Goal: Task Accomplishment & Management: Use online tool/utility

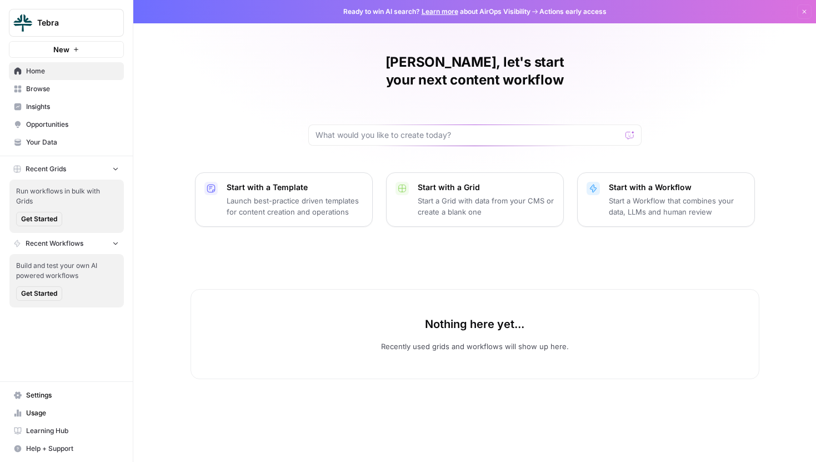
click at [62, 24] on span "Tebra" at bounding box center [70, 22] width 67 height 11
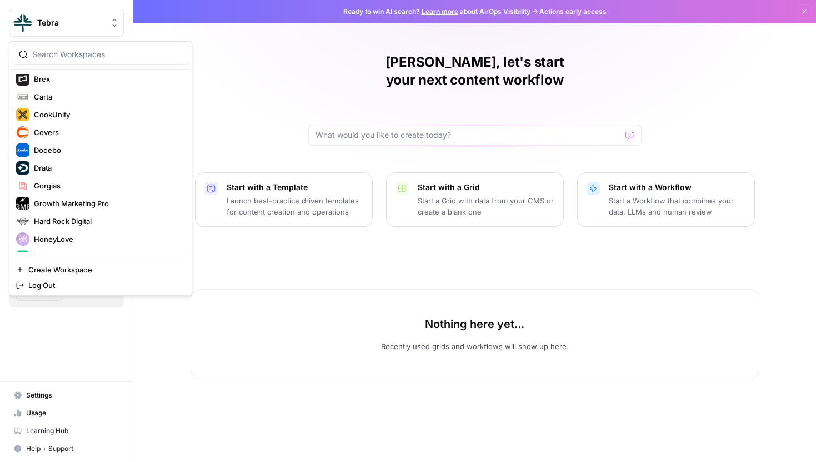
scroll to position [115, 0]
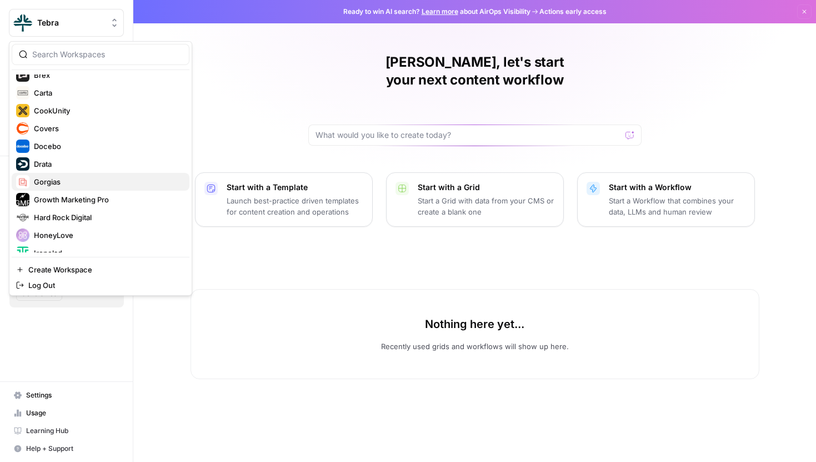
click at [66, 180] on span "Gorgias" at bounding box center [107, 181] width 147 height 11
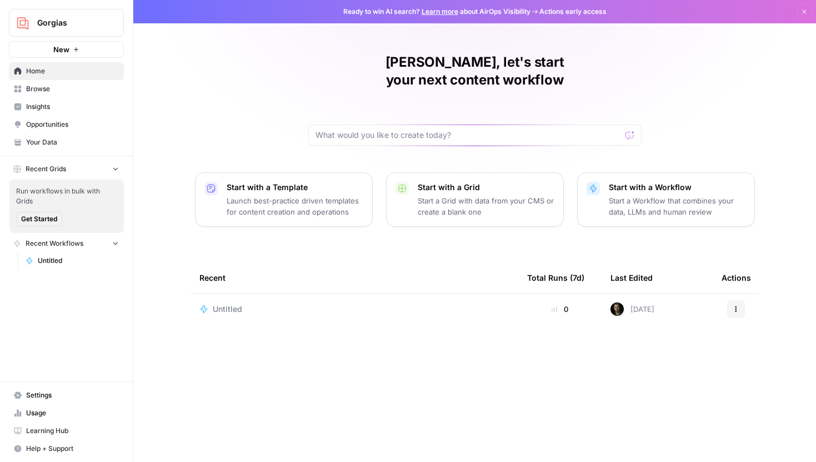
click at [52, 91] on span "Browse" at bounding box center [72, 89] width 93 height 10
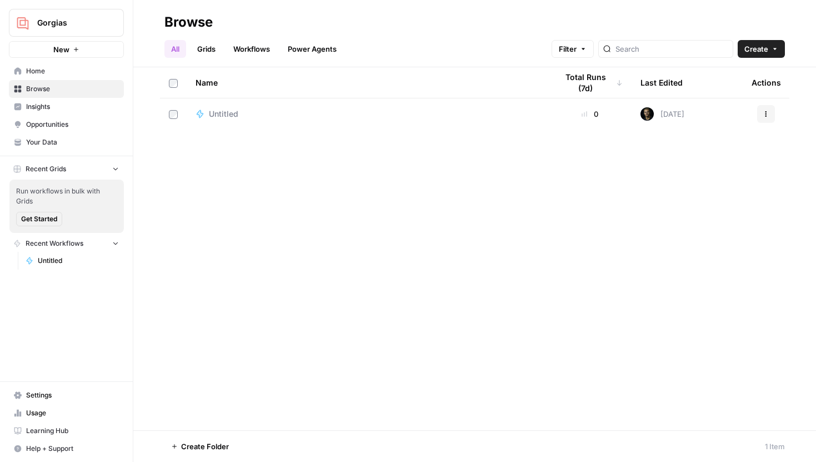
click at [210, 45] on link "Grids" at bounding box center [206, 49] width 32 height 18
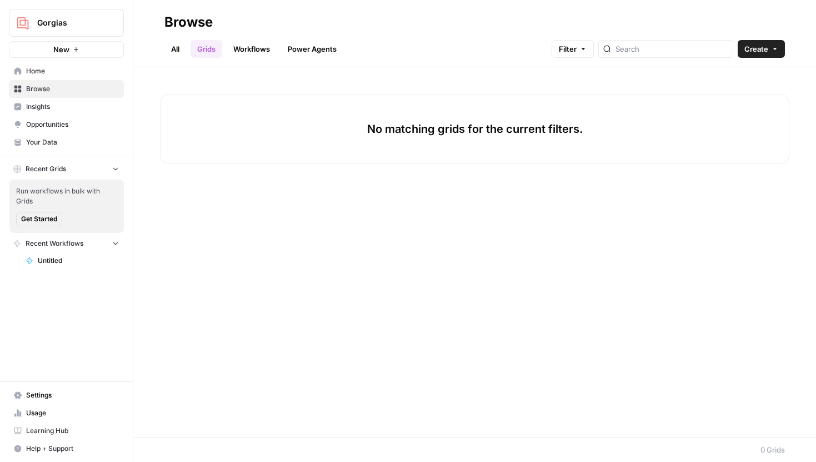
click at [186, 49] on link "All" at bounding box center [175, 49] width 22 height 18
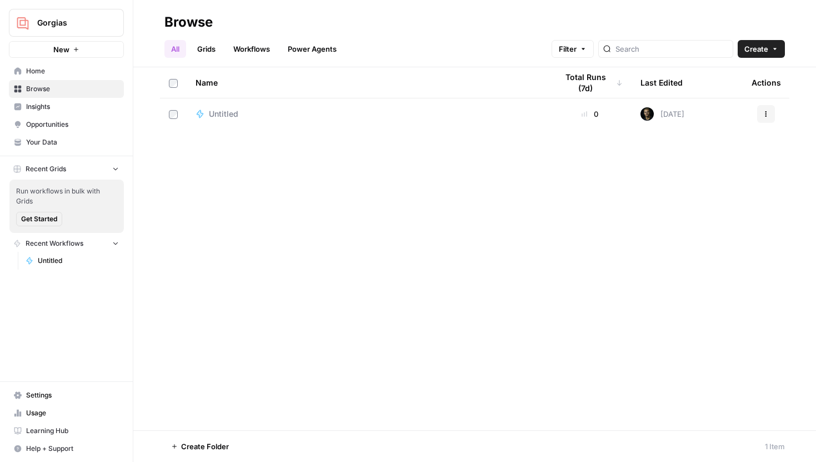
click at [754, 49] on span "Create" at bounding box center [756, 48] width 24 height 11
click at [721, 78] on span "Folder" at bounding box center [740, 74] width 62 height 11
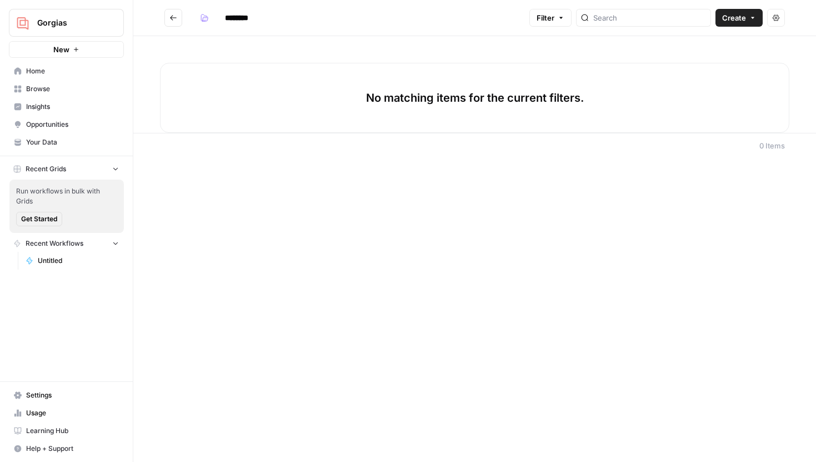
drag, startPoint x: 265, startPoint y: 17, endPoint x: 215, endPoint y: 17, distance: 49.4
click at [215, 17] on div "********" at bounding box center [238, 18] width 87 height 18
type input "*******"
click at [734, 22] on span "Create" at bounding box center [734, 17] width 24 height 11
click at [699, 62] on span "Workflow" at bounding box center [717, 59] width 62 height 11
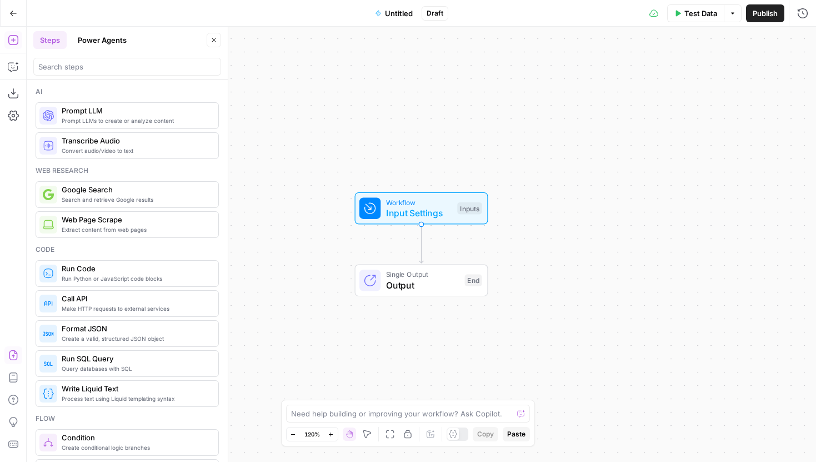
click at [12, 355] on icon "button" at bounding box center [13, 354] width 11 height 11
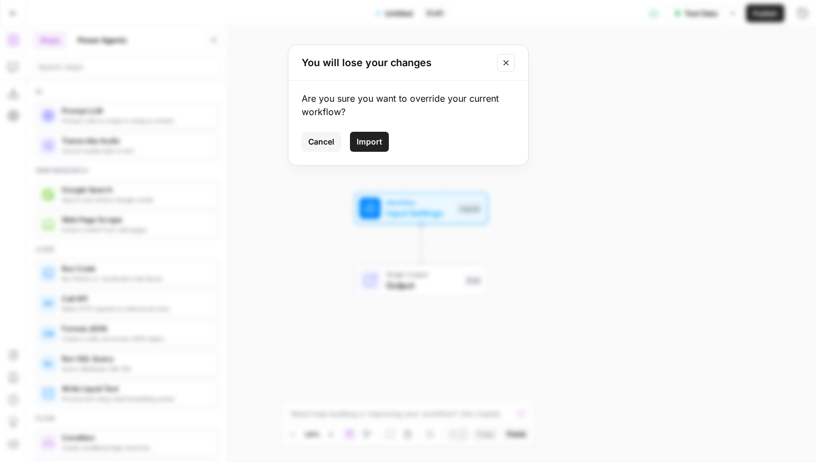
click at [379, 138] on span "Import" at bounding box center [370, 141] width 26 height 11
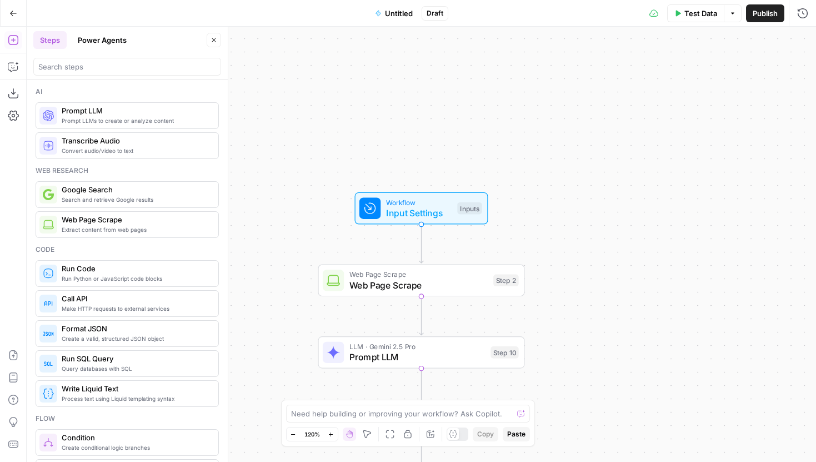
click at [210, 37] on icon "button" at bounding box center [213, 40] width 7 height 7
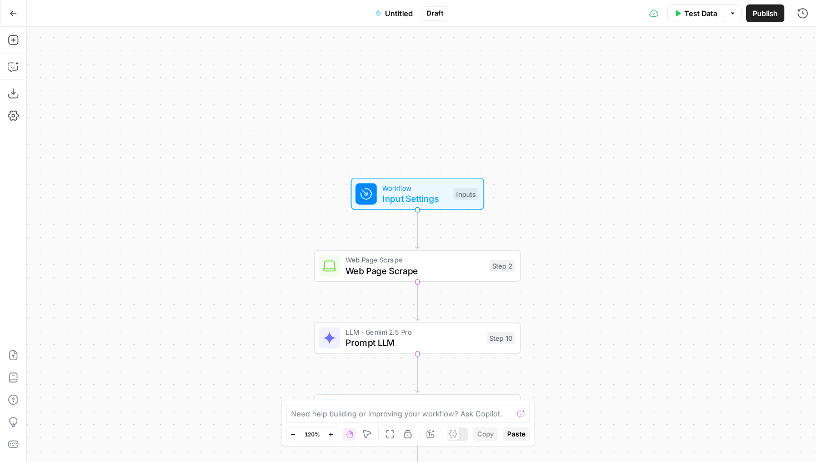
drag, startPoint x: 264, startPoint y: 230, endPoint x: 122, endPoint y: 72, distance: 213.2
click at [122, 72] on div "true false Workflow Input Settings Inputs Web Page Scrape Web Page Scrape Step …" at bounding box center [421, 244] width 789 height 435
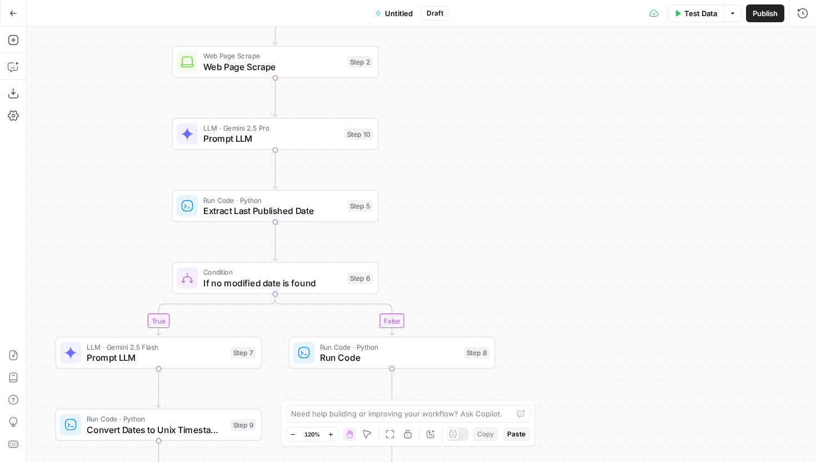
drag, startPoint x: 151, startPoint y: 216, endPoint x: 151, endPoint y: 143, distance: 72.8
click at [151, 143] on div "true false Workflow Input Settings Inputs Web Page Scrape Web Page Scrape Step …" at bounding box center [421, 244] width 789 height 435
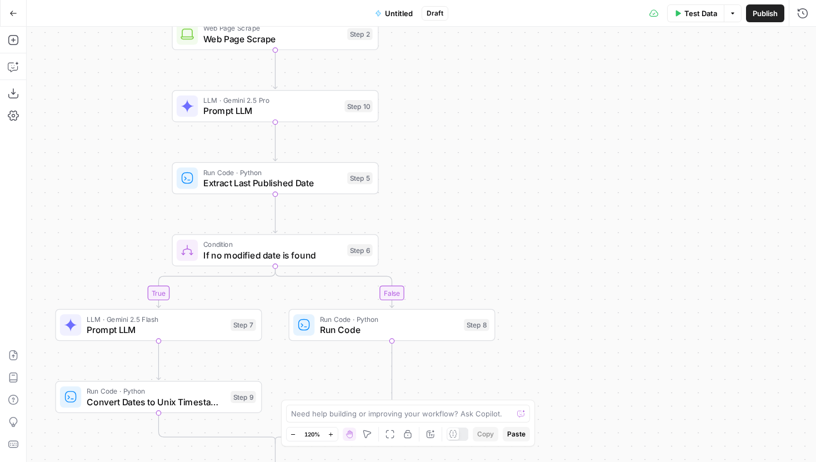
click at [295, 432] on icon "button" at bounding box center [293, 434] width 6 height 6
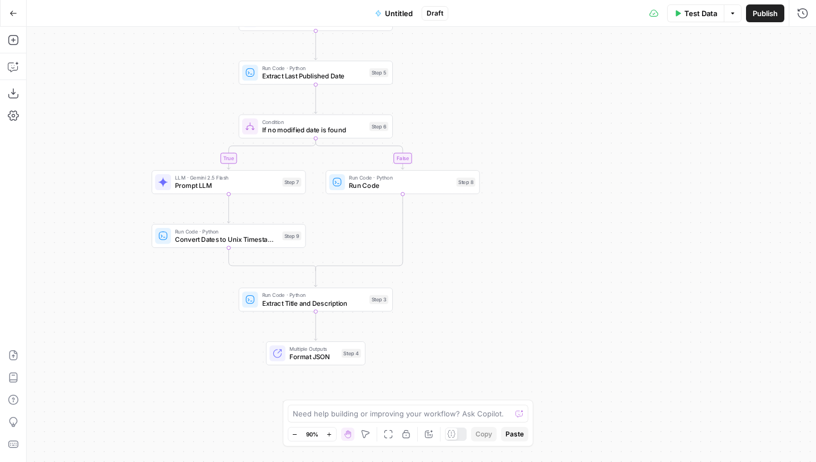
drag, startPoint x: 471, startPoint y: 251, endPoint x: 479, endPoint y: 107, distance: 144.1
click at [479, 107] on div "true false Workflow Input Settings Inputs Web Page Scrape Web Page Scrape Step …" at bounding box center [421, 244] width 789 height 435
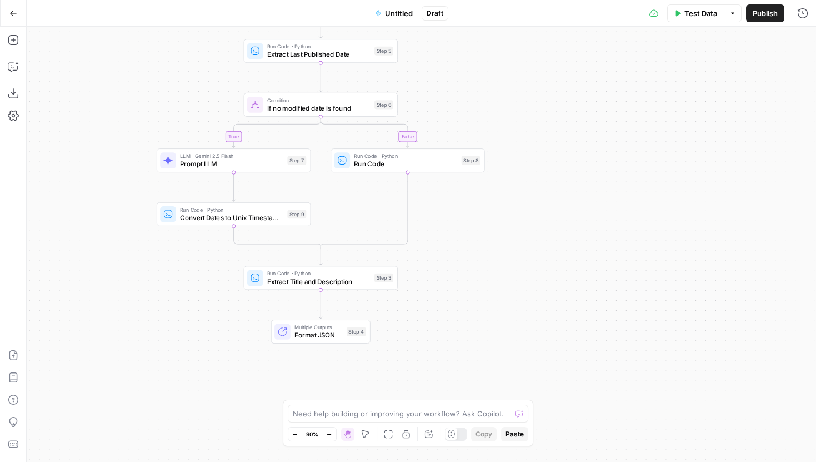
click at [433, 17] on span "Draft" at bounding box center [435, 13] width 17 height 10
click at [437, 13] on span "Draft" at bounding box center [435, 13] width 17 height 10
click at [403, 14] on span "Untitled" at bounding box center [399, 13] width 28 height 11
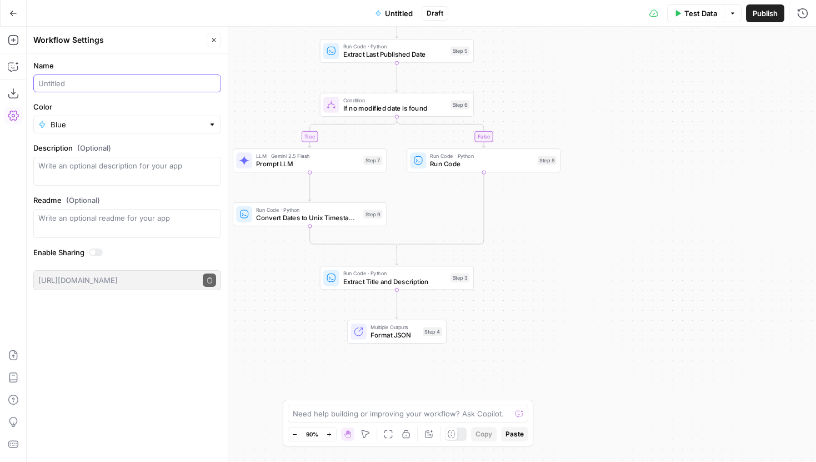
click at [124, 81] on input "Name" at bounding box center [127, 83] width 178 height 11
type input "Extract Page"
click at [208, 42] on button "Close" at bounding box center [214, 40] width 14 height 14
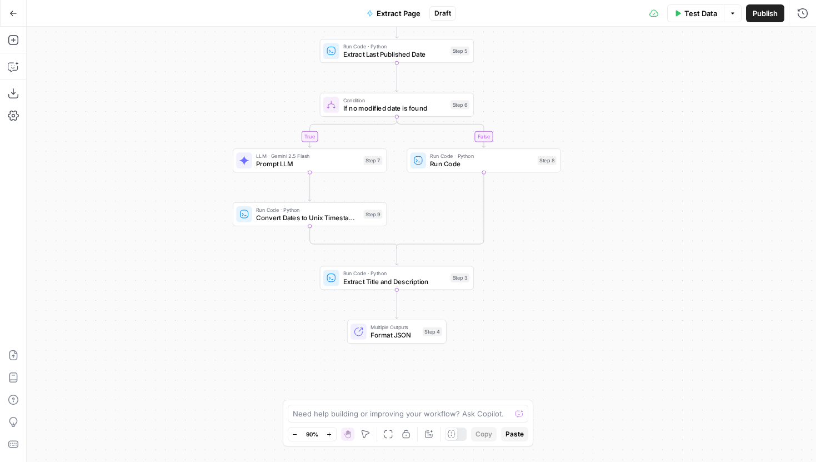
drag, startPoint x: 267, startPoint y: 114, endPoint x: 188, endPoint y: 241, distance: 149.6
click at [188, 241] on div "true false Workflow Input Settings Inputs Web Page Scrape Web Page Scrape Step …" at bounding box center [421, 244] width 789 height 435
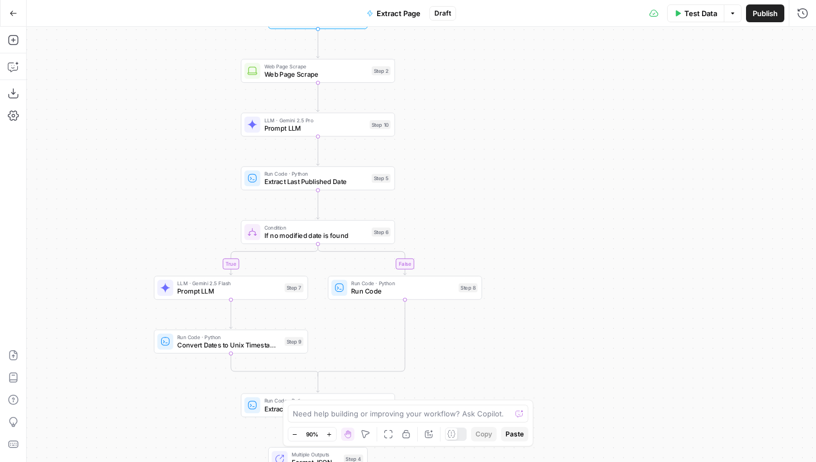
click at [696, 12] on span "Test Data" at bounding box center [700, 13] width 33 height 11
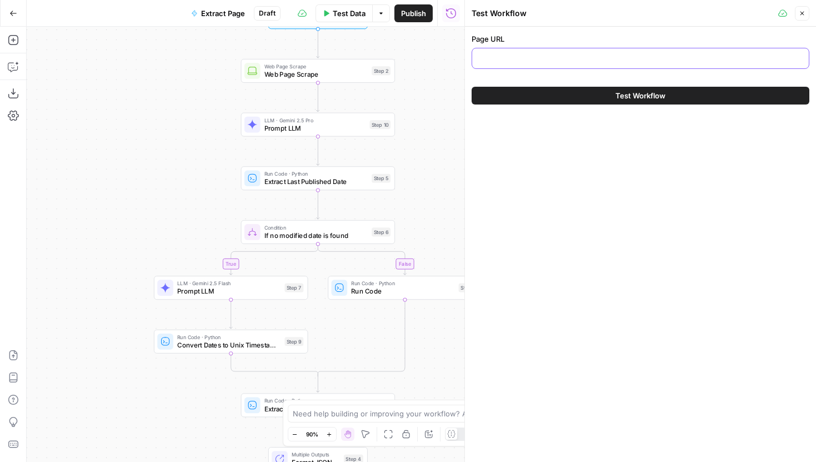
click at [620, 55] on input "Page URL" at bounding box center [640, 58] width 323 height 11
paste input "https://www.gorgias.com/blog/automate-wismo-requests"
type input "https://www.gorgias.com/blog/automate-wismo-requests"
click at [604, 97] on button "Test Workflow" at bounding box center [641, 96] width 338 height 18
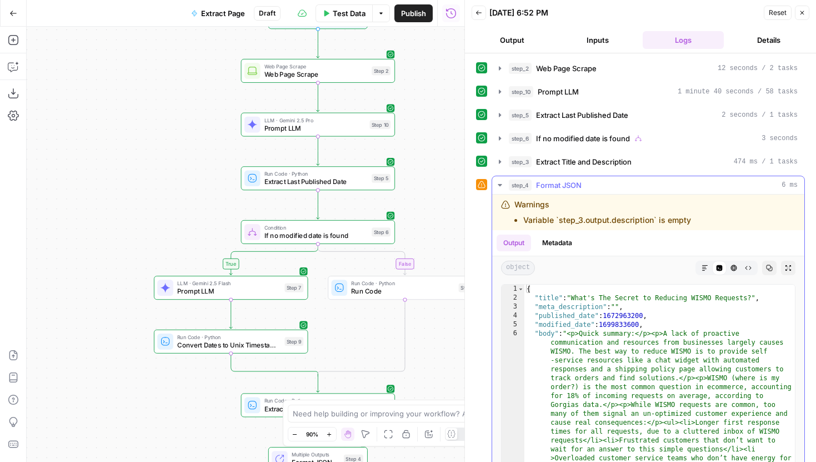
click at [699, 268] on button "Markdown" at bounding box center [705, 267] width 14 height 14
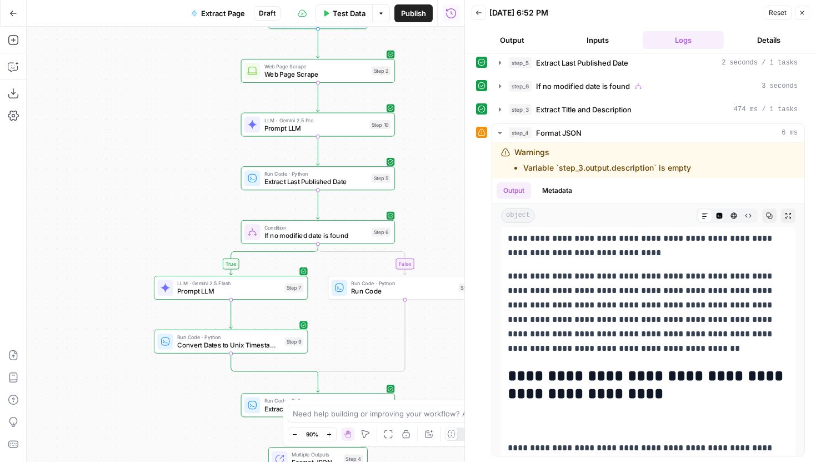
scroll to position [10013, 0]
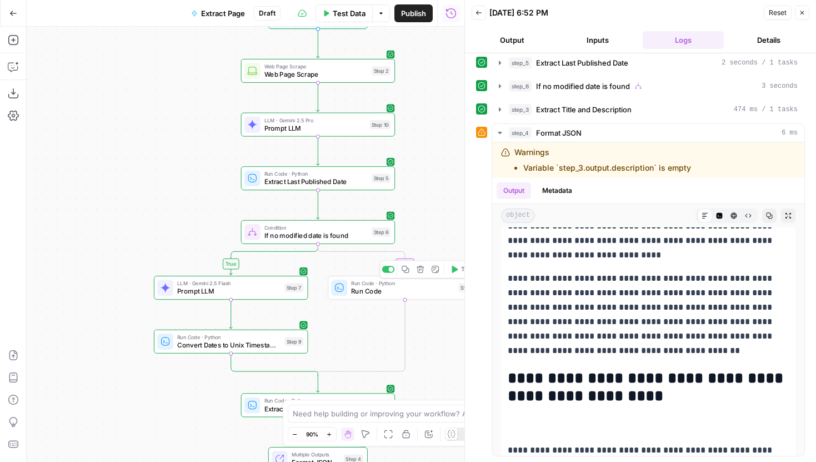
click at [369, 287] on span "Run Code" at bounding box center [402, 291] width 103 height 10
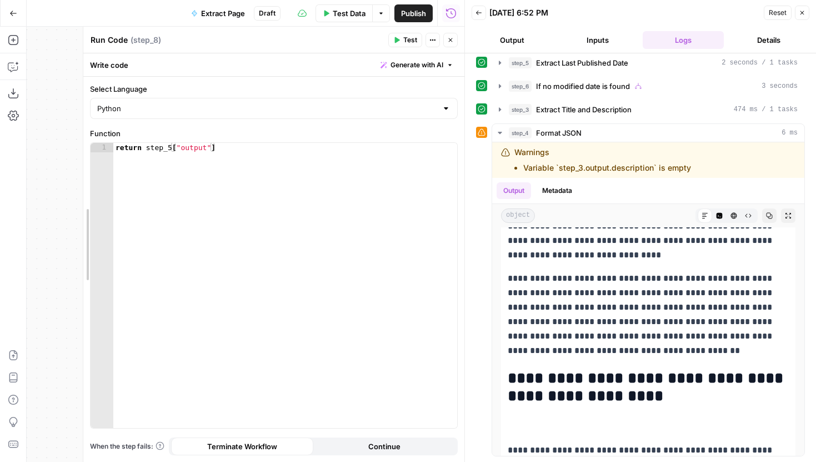
drag, startPoint x: 82, startPoint y: 200, endPoint x: 238, endPoint y: 199, distance: 155.5
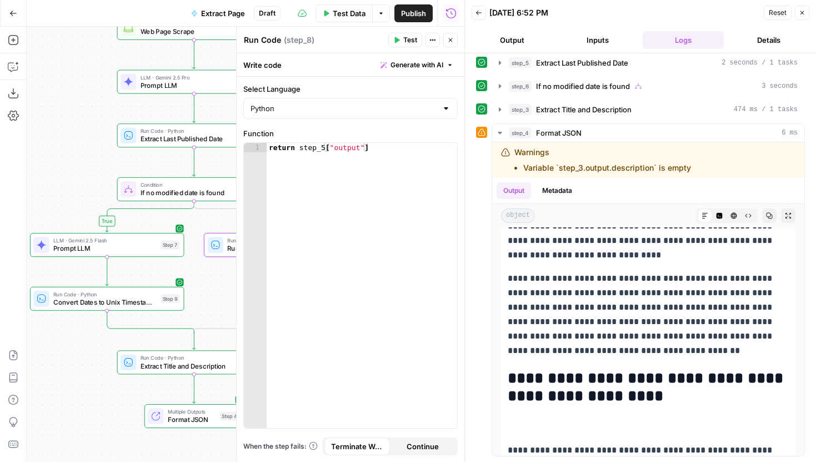
drag, startPoint x: 105, startPoint y: 167, endPoint x: 53, endPoint y: 148, distance: 55.3
click at [53, 148] on div "true false Workflow Input Settings Inputs Web Page Scrape Web Page Scrape Step …" at bounding box center [246, 244] width 438 height 435
click at [101, 250] on span "Prompt LLM" at bounding box center [99, 248] width 103 height 10
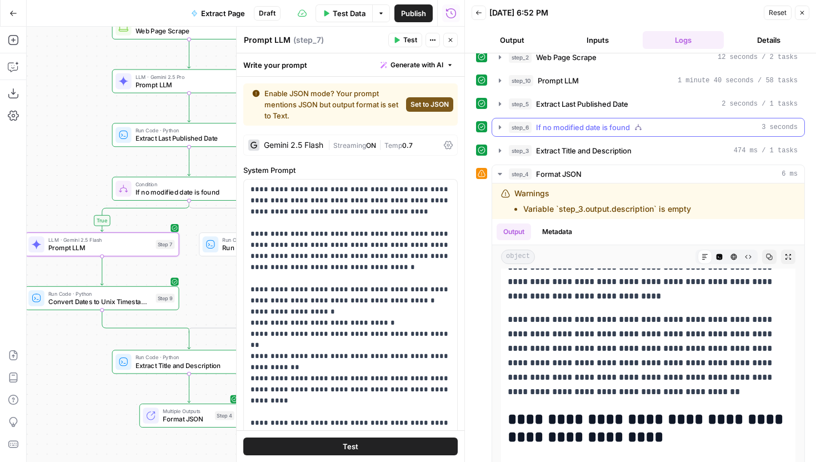
click at [502, 128] on icon "button" at bounding box center [499, 127] width 9 height 9
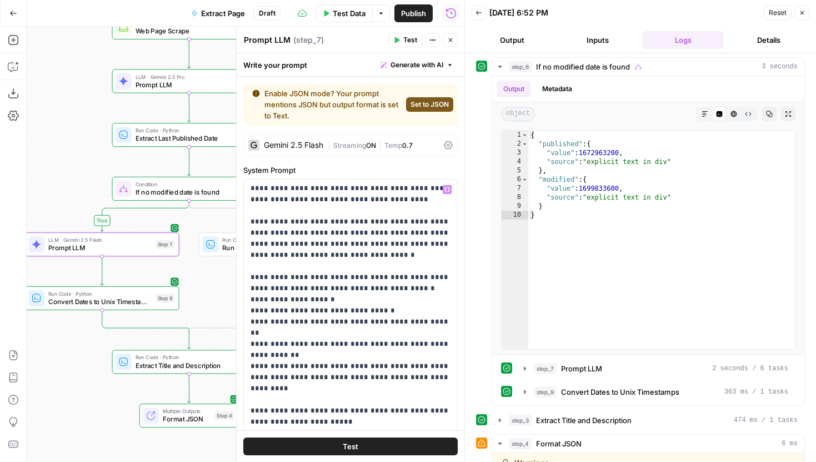
scroll to position [14, 0]
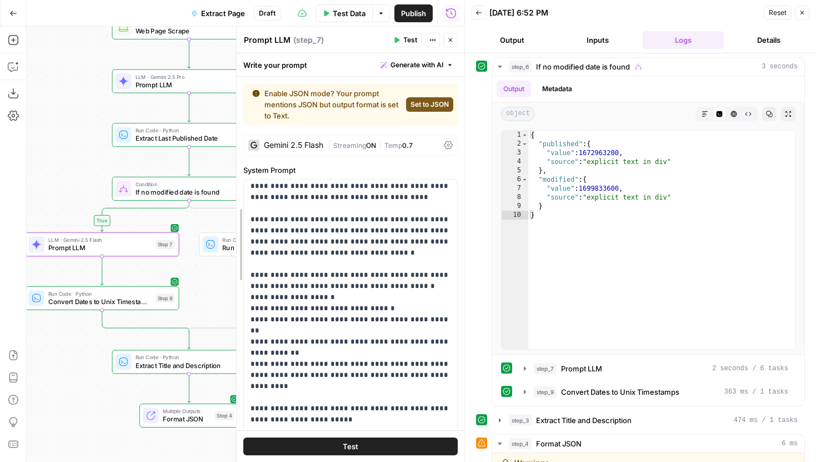
drag, startPoint x: 238, startPoint y: 242, endPoint x: 274, endPoint y: 241, distance: 35.5
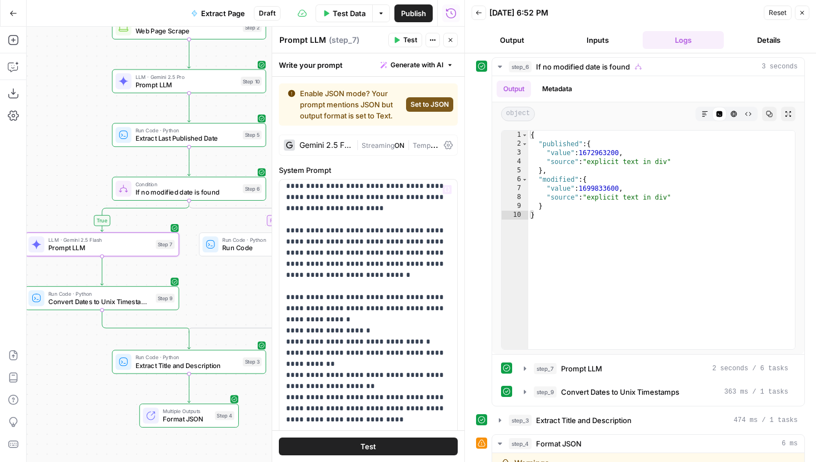
click at [450, 31] on header "Prompt LLM Prompt LLM ( step_7 ) Test Actions Close" at bounding box center [368, 40] width 192 height 27
click at [453, 43] on icon "button" at bounding box center [450, 40] width 7 height 7
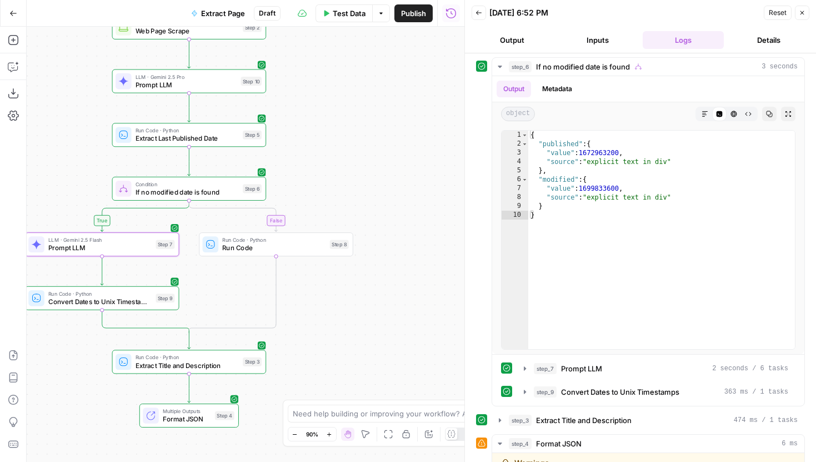
click at [801, 18] on button "Close" at bounding box center [802, 13] width 14 height 14
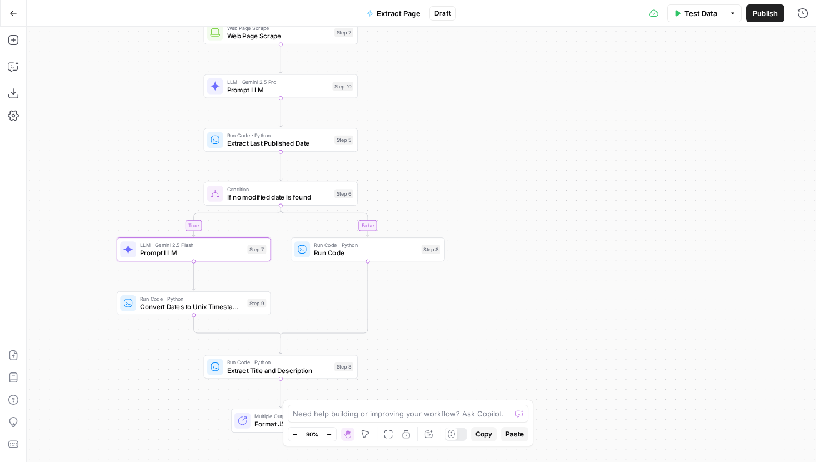
drag, startPoint x: 467, startPoint y: 96, endPoint x: 714, endPoint y: 109, distance: 247.5
click at [714, 108] on div "true false Workflow Input Settings Inputs Web Page Scrape Web Page Scrape Step …" at bounding box center [421, 244] width 789 height 435
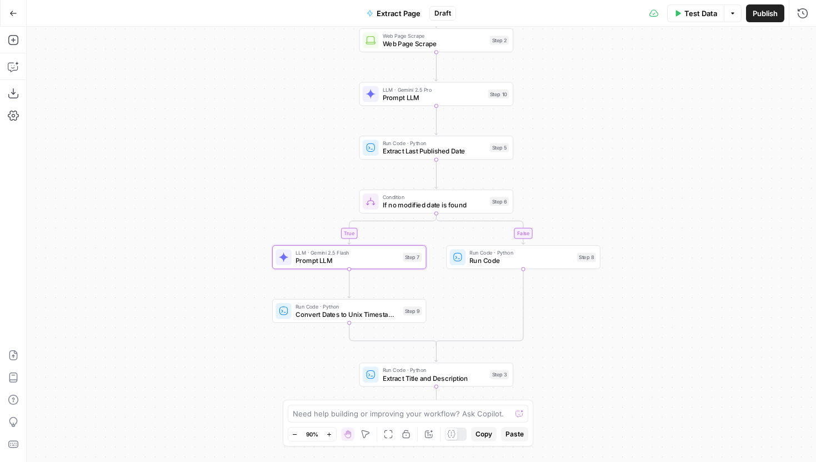
click at [765, 21] on button "Publish" at bounding box center [765, 13] width 38 height 18
drag, startPoint x: 550, startPoint y: 58, endPoint x: 562, endPoint y: 124, distance: 67.8
click at [562, 124] on div "true false Workflow Input Settings Inputs Web Page Scrape Web Page Scrape Step …" at bounding box center [421, 244] width 789 height 435
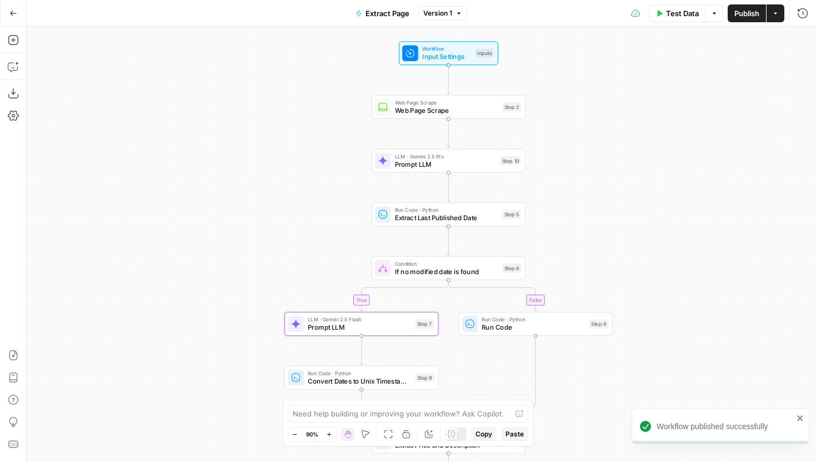
click at [9, 16] on icon "button" at bounding box center [13, 13] width 8 height 8
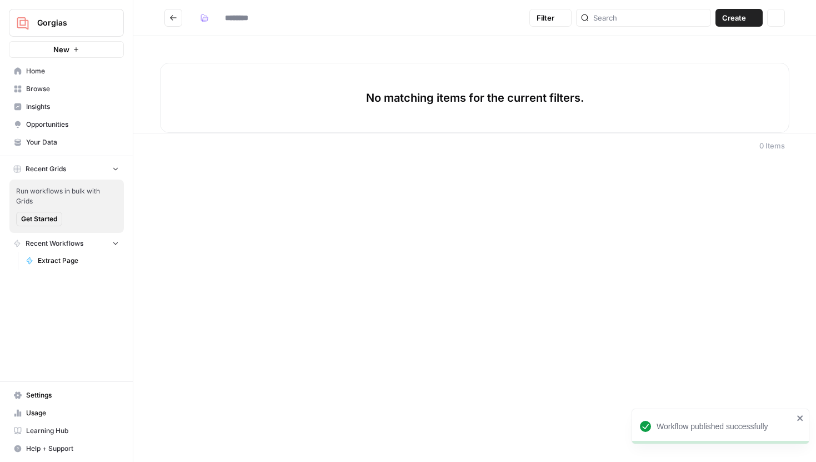
type input "*******"
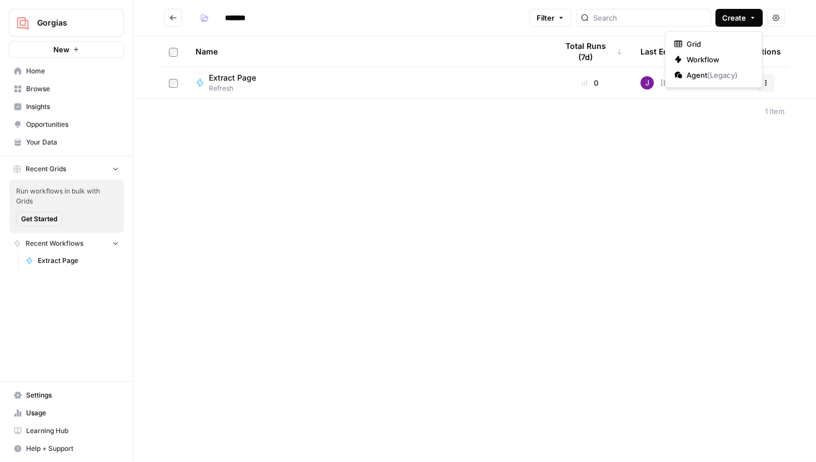
click at [718, 9] on button "Create" at bounding box center [738, 18] width 47 height 18
click at [686, 46] on span "Grid" at bounding box center [717, 43] width 62 height 11
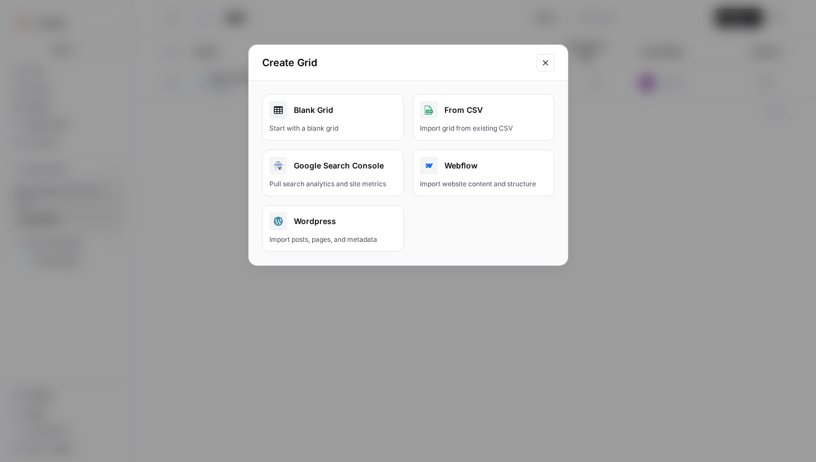
click at [344, 114] on div "Blank Grid" at bounding box center [332, 110] width 127 height 18
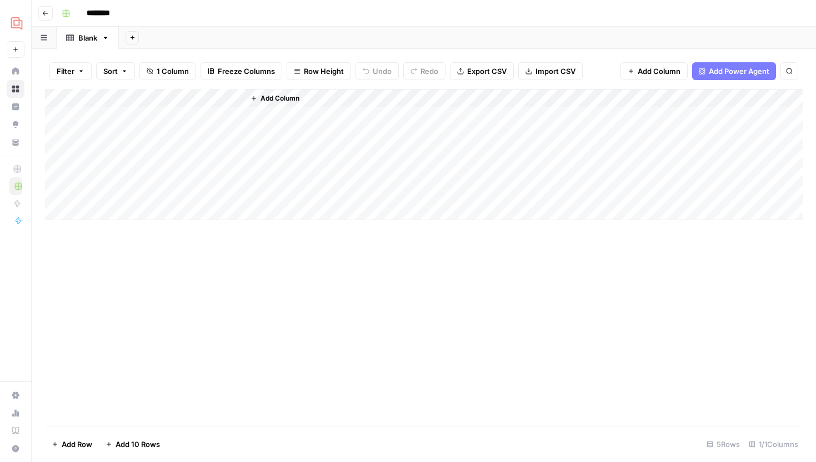
click at [88, 41] on div "Blank" at bounding box center [87, 37] width 19 height 11
click at [90, 38] on div "Blank" at bounding box center [87, 37] width 19 height 11
click at [88, 38] on div "Blank" at bounding box center [87, 37] width 19 height 11
type input "*"
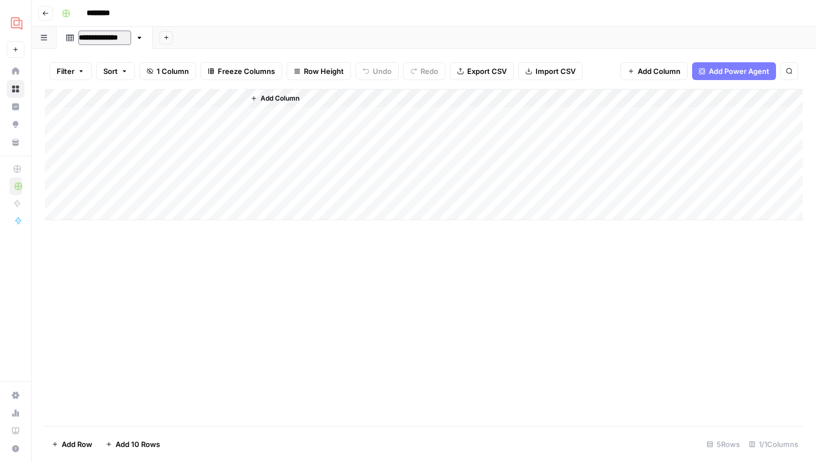
type input "**********"
click at [121, 16] on input "********" at bounding box center [113, 13] width 62 height 18
drag, startPoint x: 116, startPoint y: 13, endPoint x: 69, endPoint y: 14, distance: 46.7
click at [69, 14] on div "********" at bounding box center [431, 13] width 748 height 18
type input "**********"
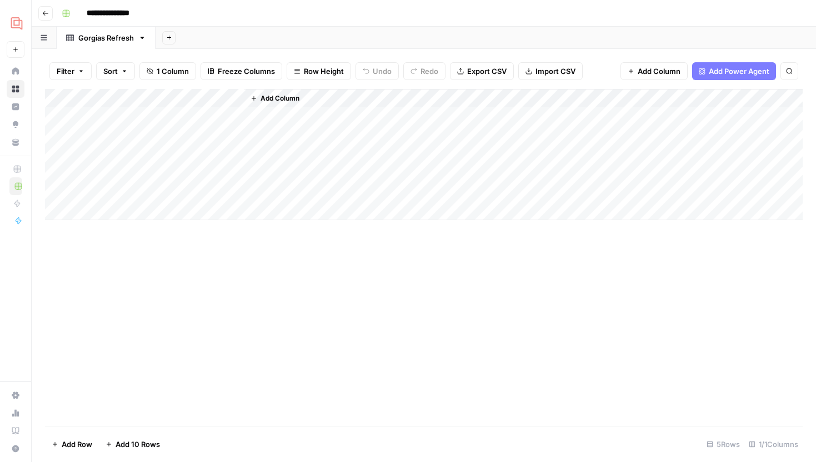
click at [214, 121] on div "Add Column" at bounding box center [424, 154] width 758 height 131
click at [172, 98] on div "Add Column" at bounding box center [424, 154] width 758 height 131
click at [145, 144] on button "Text" at bounding box center [150, 151] width 123 height 16
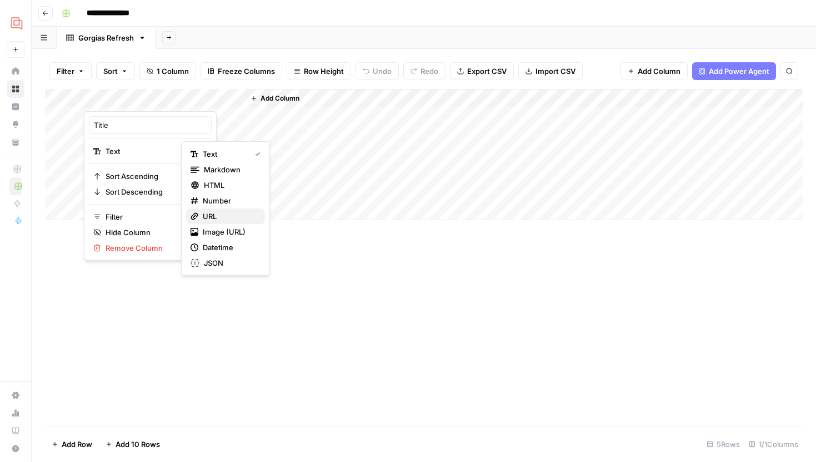
click at [218, 217] on span "URL" at bounding box center [229, 215] width 53 height 11
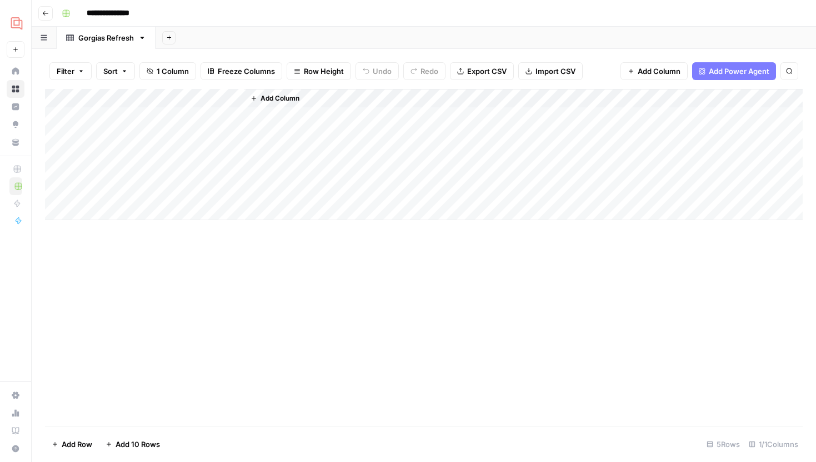
click at [137, 98] on div "Add Column" at bounding box center [424, 154] width 758 height 131
click at [137, 98] on div at bounding box center [164, 100] width 161 height 22
drag, startPoint x: 132, startPoint y: 121, endPoint x: 71, endPoint y: 121, distance: 60.5
click at [71, 121] on body "**********" at bounding box center [408, 231] width 816 height 462
type input "T"
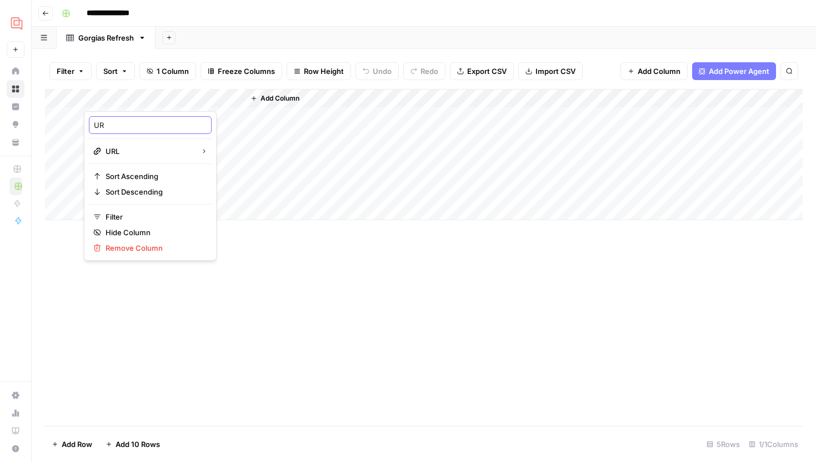
type input "URL"
click at [157, 122] on div "Add Column" at bounding box center [424, 154] width 758 height 131
click at [293, 99] on span "Add Column" at bounding box center [279, 98] width 39 height 10
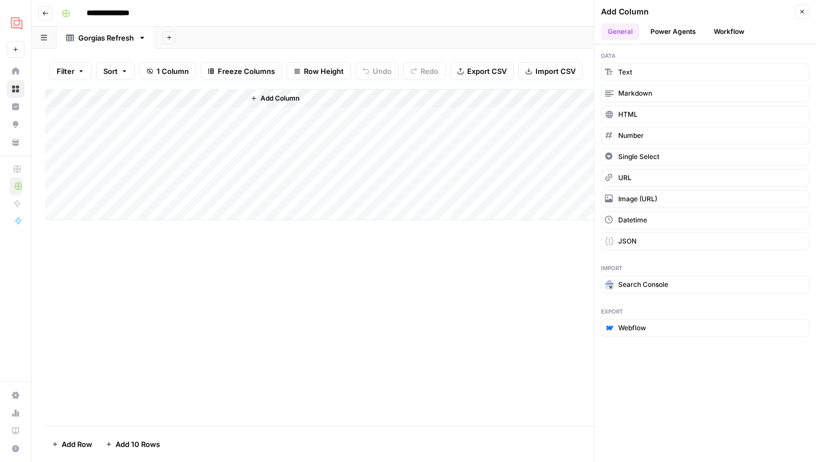
click at [732, 29] on button "Workflow" at bounding box center [729, 31] width 44 height 17
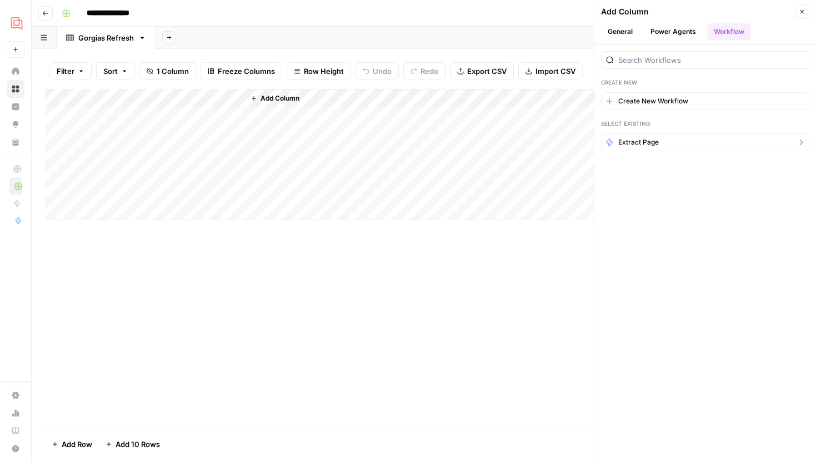
click at [616, 136] on button "Extract Page" at bounding box center [705, 142] width 208 height 18
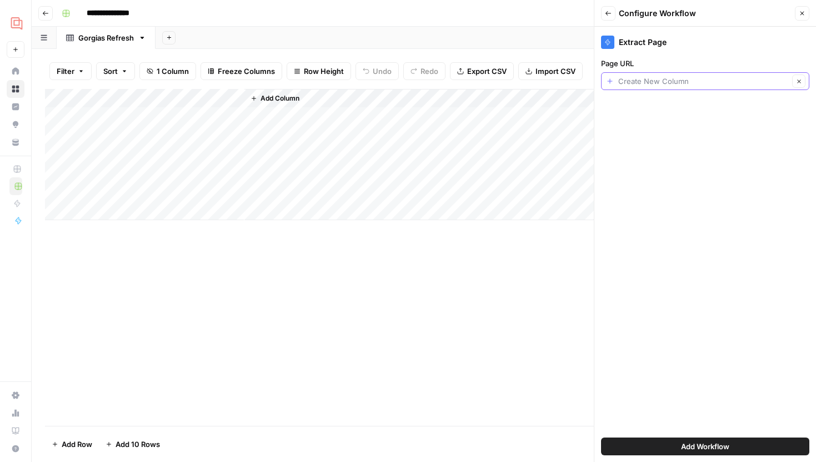
click at [680, 85] on input "Page URL" at bounding box center [703, 81] width 171 height 11
click at [658, 141] on span "URL" at bounding box center [696, 143] width 172 height 11
type input "URL"
click at [716, 441] on span "Add Workflow" at bounding box center [705, 445] width 48 height 11
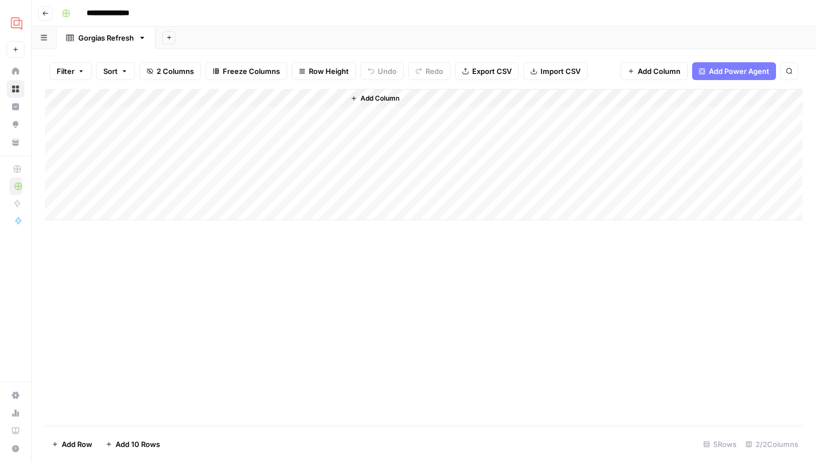
click at [200, 124] on div "Add Column" at bounding box center [424, 154] width 758 height 131
click at [200, 118] on input at bounding box center [177, 119] width 178 height 13
type input "**********"
click at [193, 143] on div "Add Column" at bounding box center [424, 154] width 758 height 131
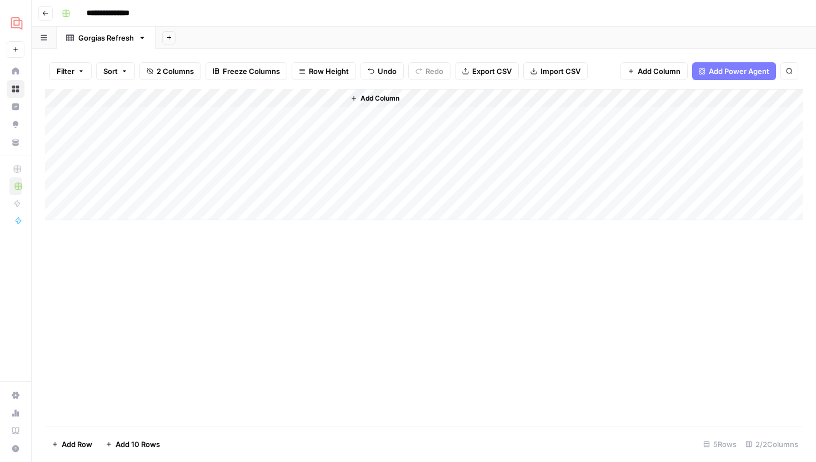
click at [300, 114] on div "Add Column" at bounding box center [424, 154] width 758 height 131
click at [383, 101] on span "Add Column" at bounding box center [379, 98] width 39 height 10
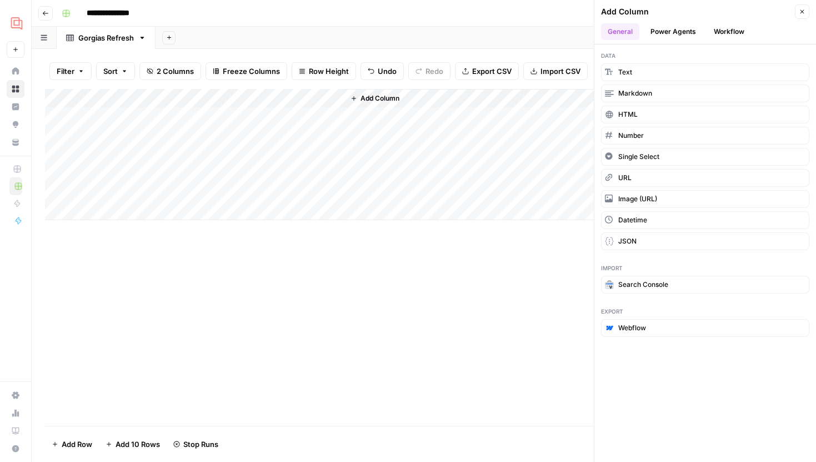
click at [727, 33] on button "Workflow" at bounding box center [729, 31] width 44 height 17
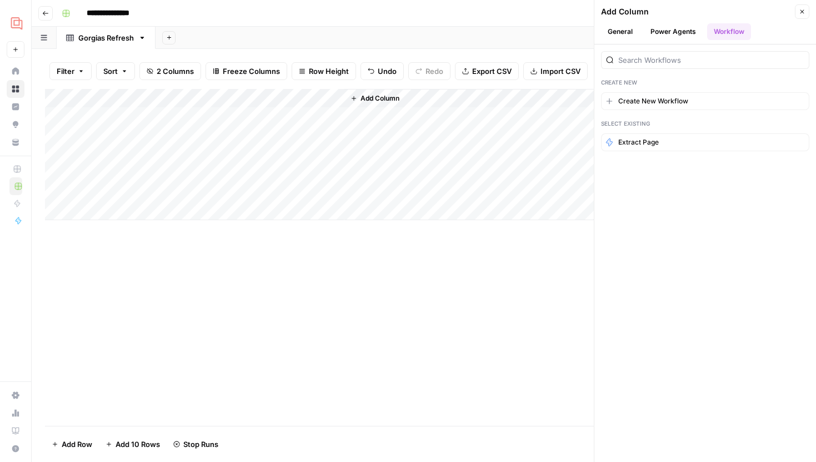
click at [689, 33] on button "Power Agents" at bounding box center [673, 31] width 59 height 17
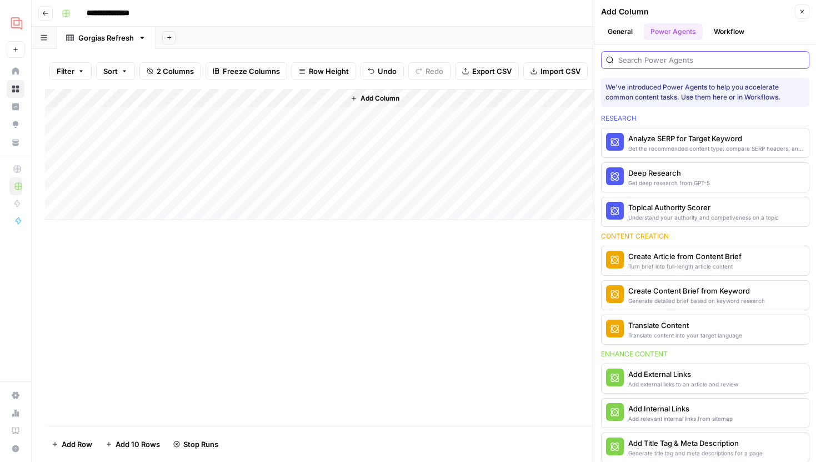
click at [658, 59] on input "search" at bounding box center [711, 59] width 186 height 11
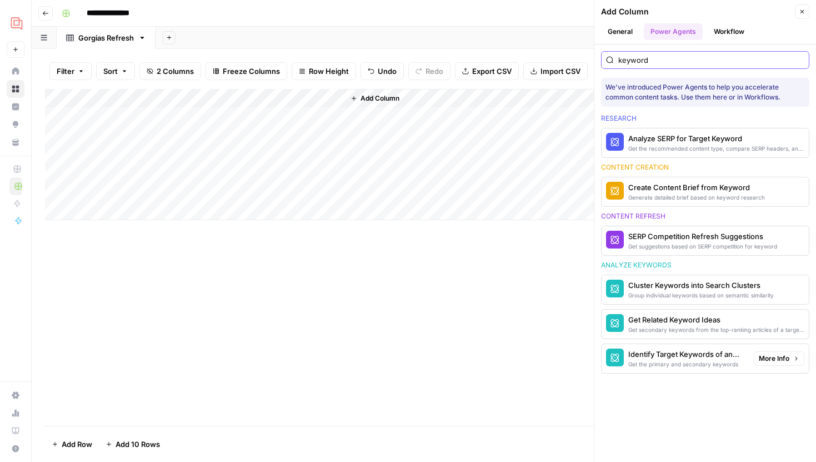
type input "keyword"
click at [706, 361] on div "Get the primary and secondary keywords" at bounding box center [686, 363] width 117 height 9
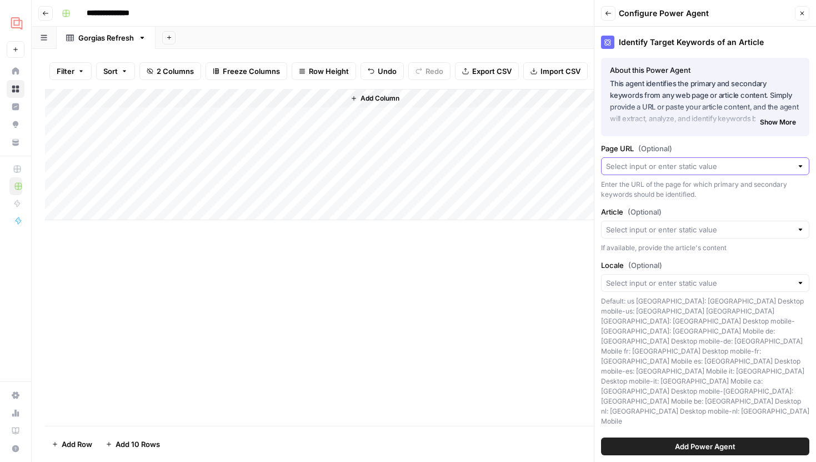
click at [685, 167] on input "Page URL (Optional)" at bounding box center [699, 166] width 186 height 11
click at [641, 223] on span "URL" at bounding box center [696, 228] width 172 height 11
type input "URL"
click at [796, 166] on icon "button" at bounding box center [799, 166] width 6 height 6
click at [689, 159] on div at bounding box center [705, 166] width 208 height 18
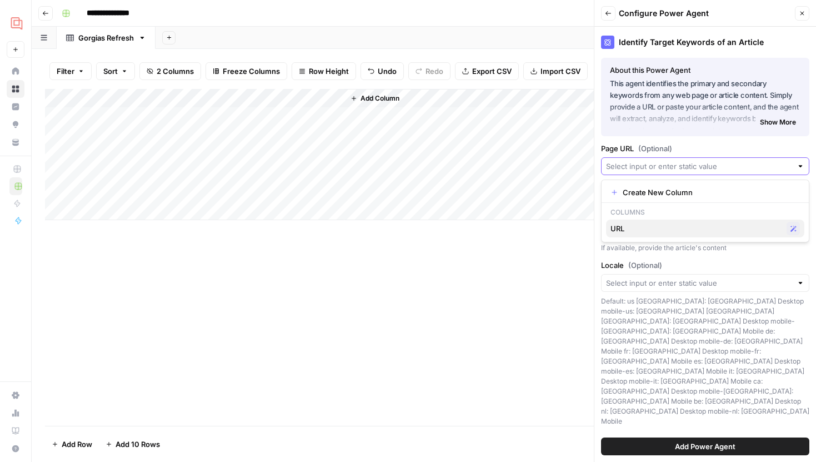
click at [654, 223] on span "URL" at bounding box center [696, 228] width 172 height 11
type input "URL"
click at [687, 443] on span "Add Power Agent" at bounding box center [705, 445] width 61 height 11
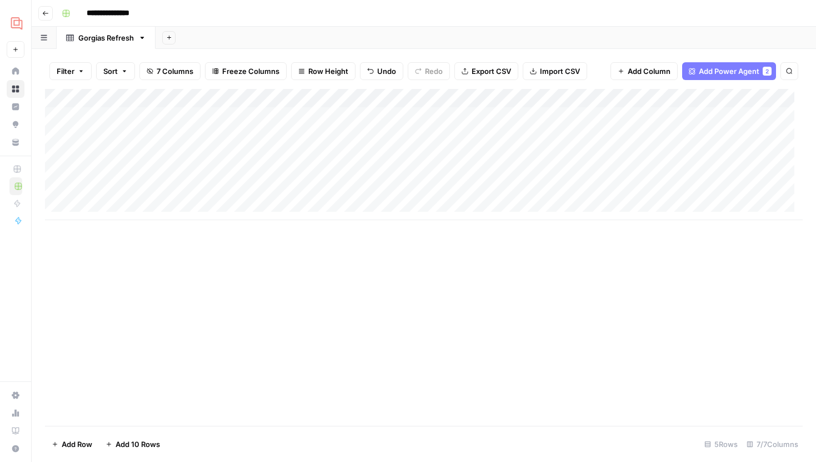
click at [429, 113] on div "Add Column" at bounding box center [424, 154] width 758 height 131
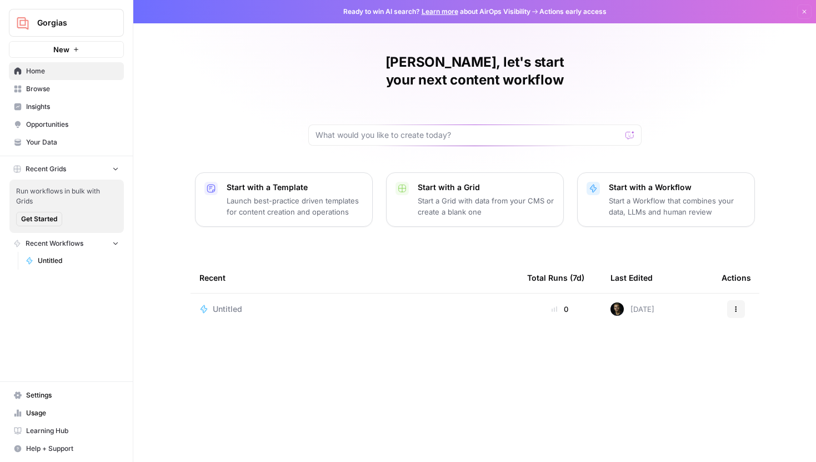
click at [68, 38] on div "Gorgias New" at bounding box center [66, 29] width 133 height 58
click at [69, 34] on button "Gorgias" at bounding box center [66, 23] width 115 height 28
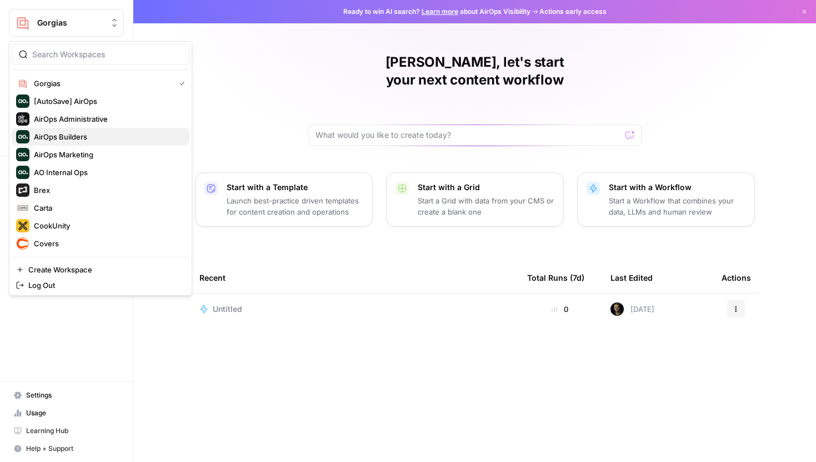
click at [71, 144] on button "AirOps Builders" at bounding box center [101, 137] width 178 height 18
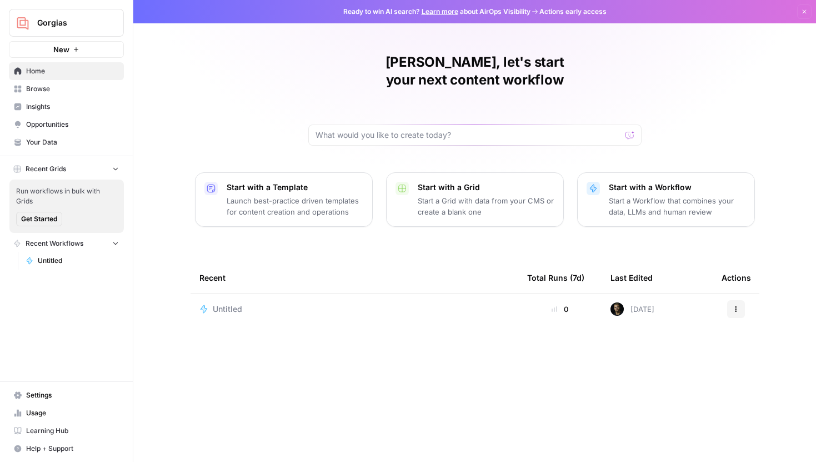
click at [71, 144] on span "Your Data" at bounding box center [72, 142] width 93 height 10
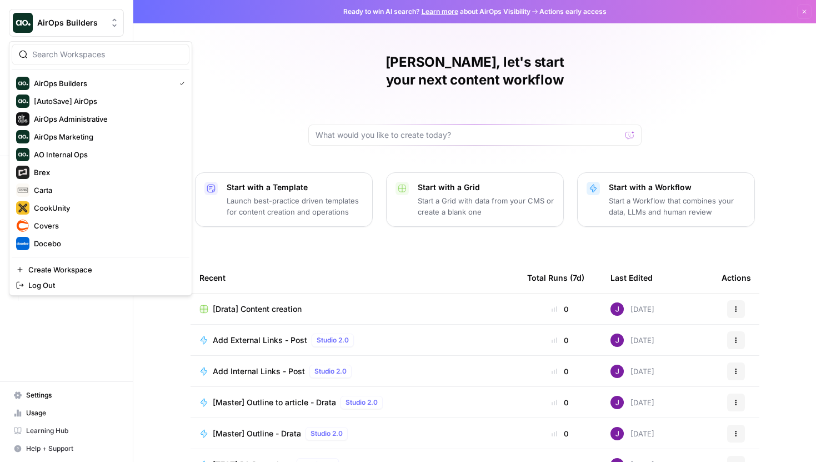
click at [92, 17] on span "AirOps Builders" at bounding box center [70, 22] width 67 height 11
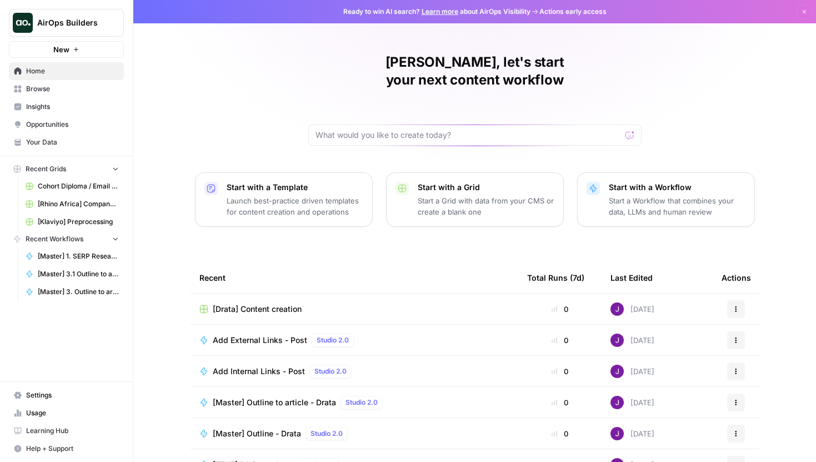
click at [65, 85] on span "Browse" at bounding box center [72, 89] width 93 height 10
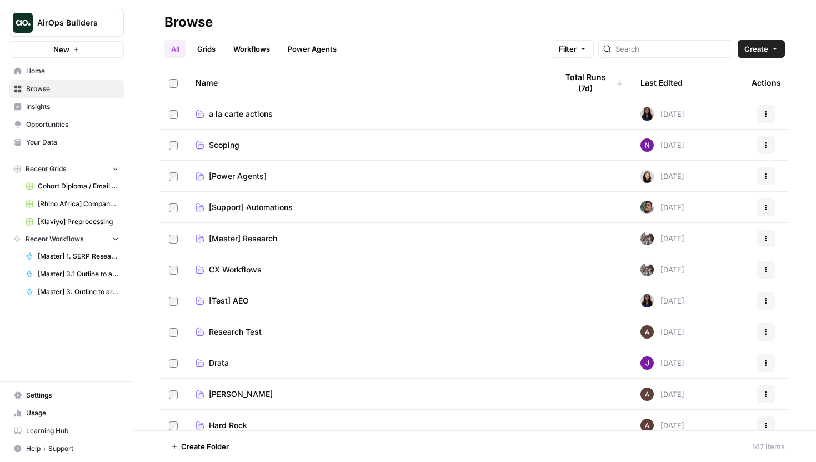
click at [265, 115] on span "a la carte actions" at bounding box center [241, 113] width 64 height 11
click at [264, 180] on span "[Power Agents]" at bounding box center [238, 176] width 58 height 11
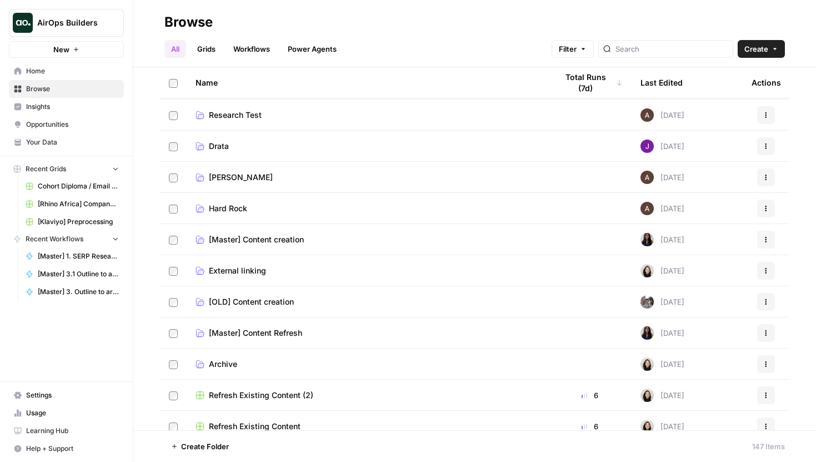
scroll to position [220, 0]
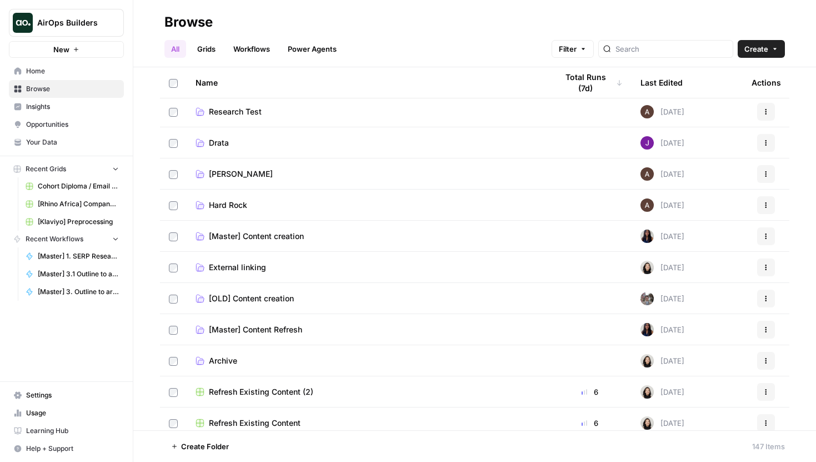
click at [302, 330] on span "[Master] Content Refresh" at bounding box center [255, 329] width 93 height 11
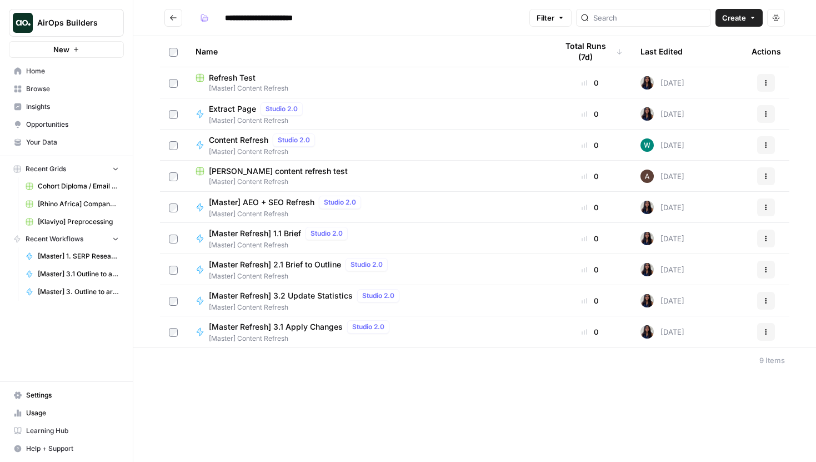
click at [241, 74] on span "Refresh Test" at bounding box center [232, 77] width 47 height 11
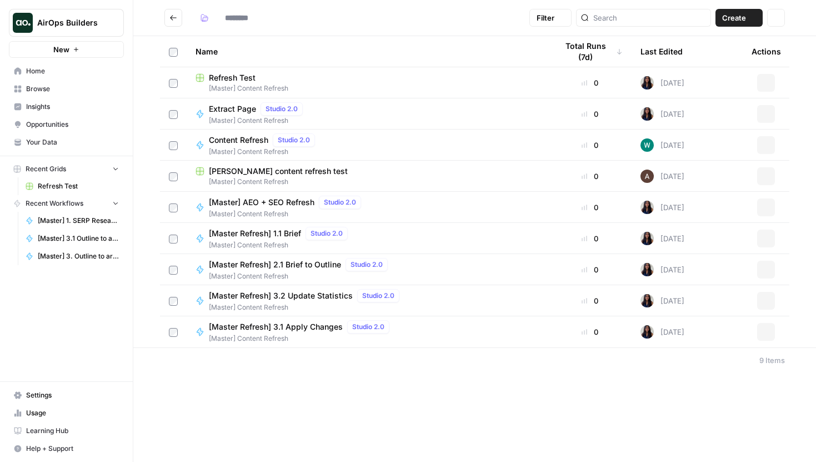
type input "**********"
click at [239, 108] on span "Extract Page" at bounding box center [232, 108] width 47 height 11
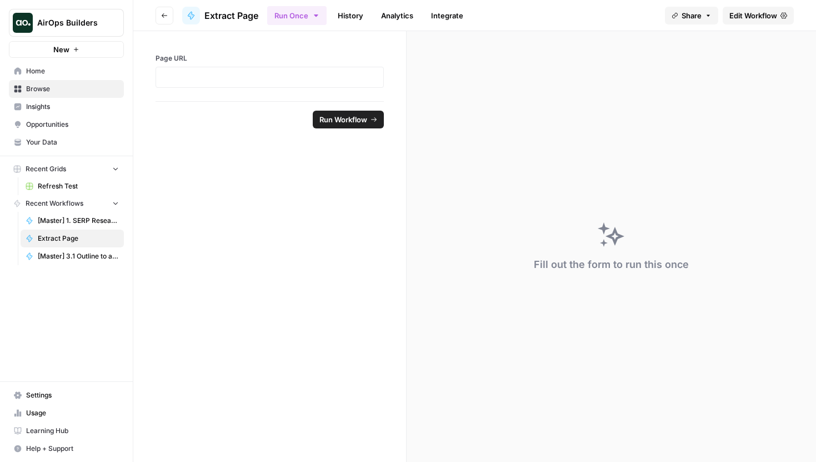
click at [754, 13] on span "Edit Workflow" at bounding box center [753, 15] width 48 height 11
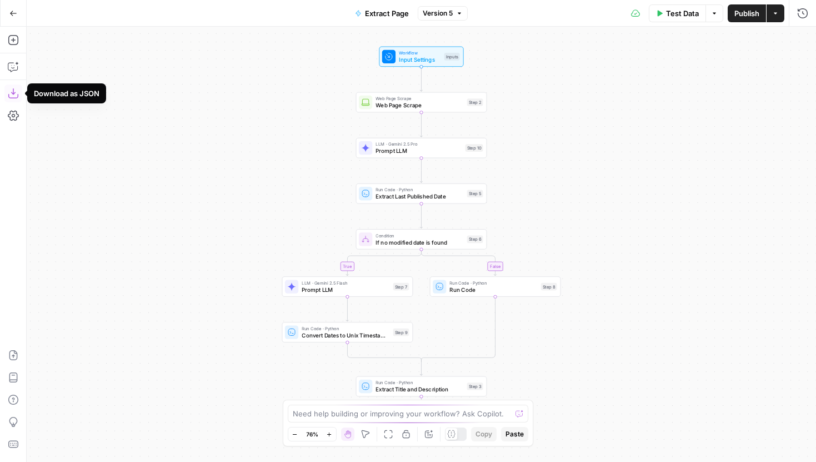
click at [14, 97] on icon "button" at bounding box center [13, 93] width 11 height 11
click at [14, 13] on icon "button" at bounding box center [13, 13] width 7 height 5
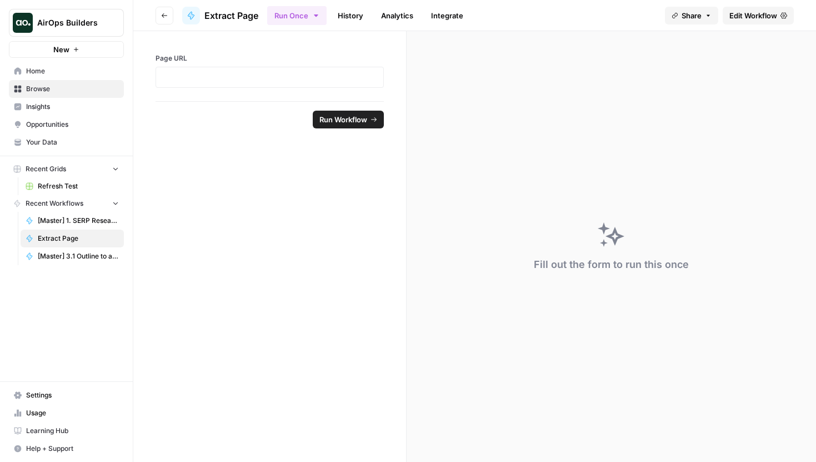
click at [169, 12] on button "Go back" at bounding box center [165, 16] width 18 height 18
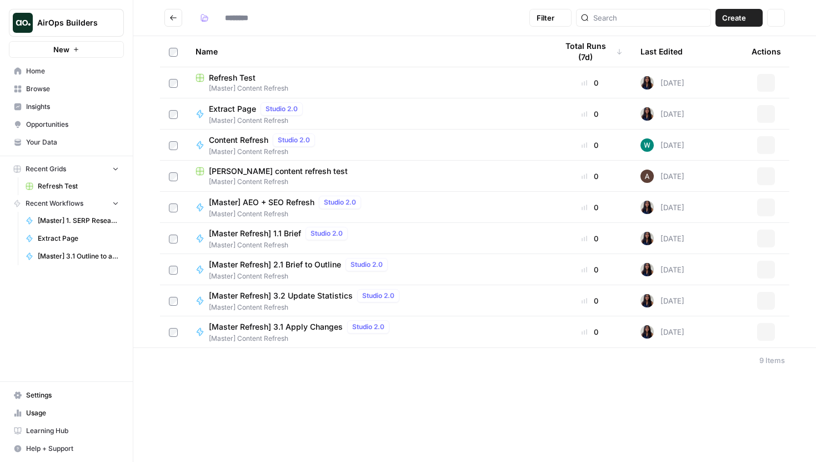
type input "**********"
click at [241, 138] on span "Content Refresh" at bounding box center [238, 139] width 59 height 11
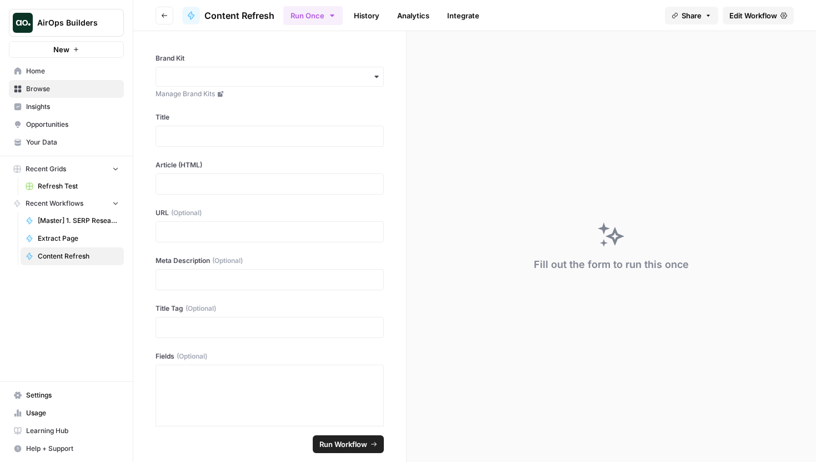
click at [746, 18] on span "Edit Workflow" at bounding box center [753, 15] width 48 height 11
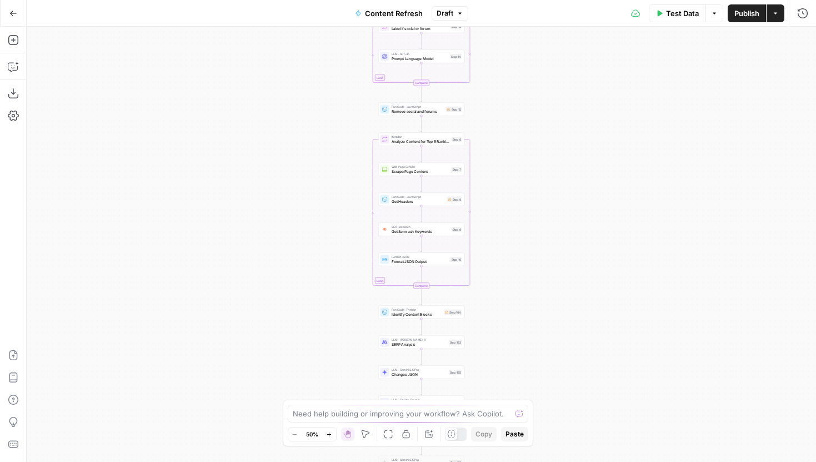
click at [16, 14] on icon "button" at bounding box center [13, 13] width 8 height 8
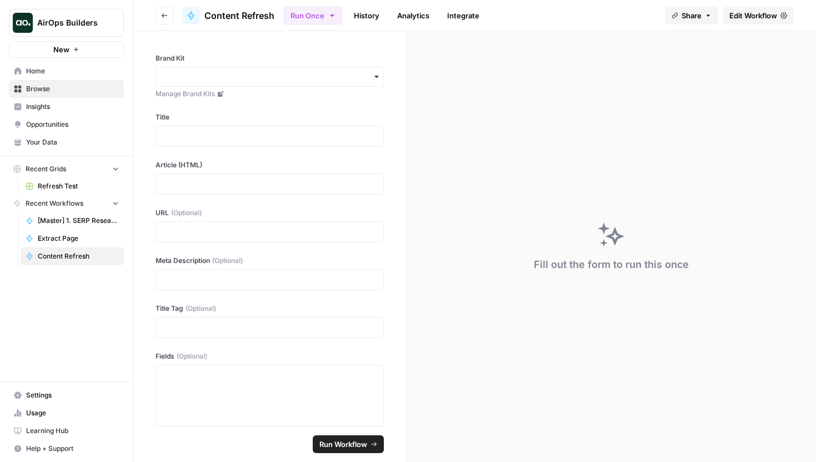
click at [159, 15] on button "Go back" at bounding box center [165, 16] width 18 height 18
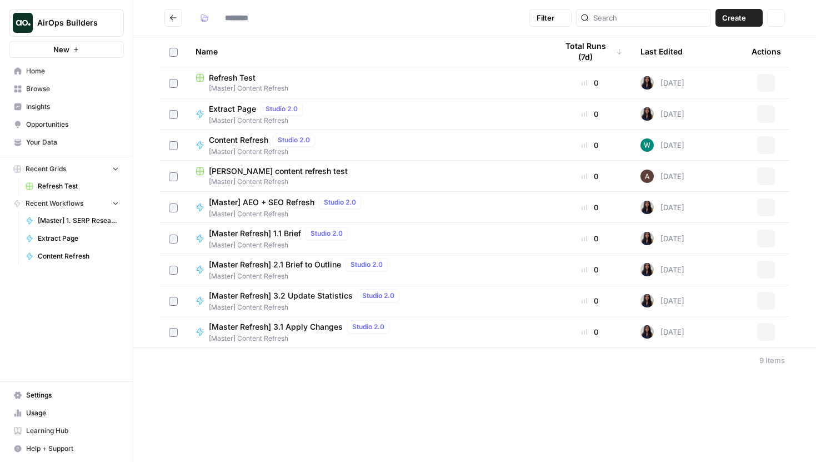
type input "**********"
click at [248, 69] on td "Refresh Test [Master] Content Refresh" at bounding box center [368, 82] width 362 height 31
click at [248, 75] on span "Refresh Test" at bounding box center [232, 77] width 47 height 11
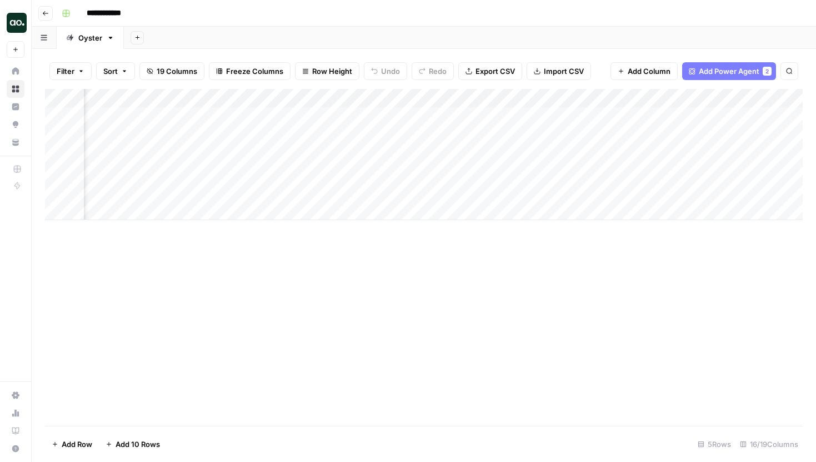
scroll to position [0, 559]
click at [47, 16] on button "Go back" at bounding box center [45, 13] width 14 height 14
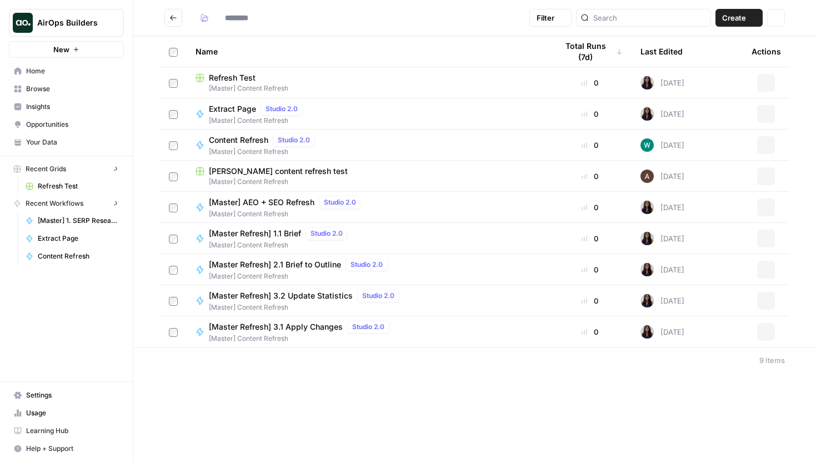
type input "**********"
click at [239, 73] on span "Refresh Test" at bounding box center [232, 77] width 47 height 11
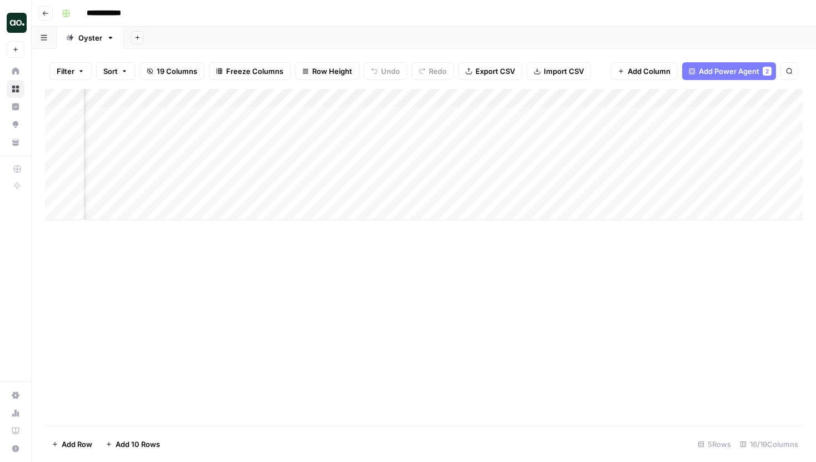
scroll to position [0, 412]
click at [38, 12] on button "Go back" at bounding box center [45, 13] width 14 height 14
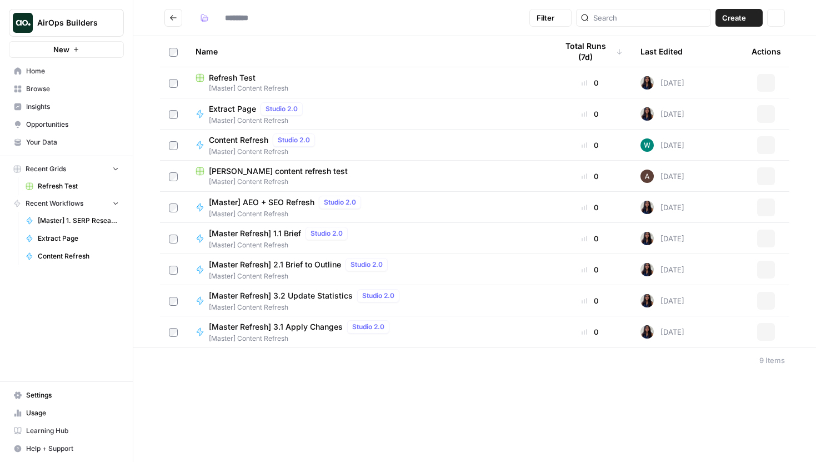
type input "**********"
click at [291, 171] on span "[PERSON_NAME] content refresh test" at bounding box center [278, 171] width 139 height 11
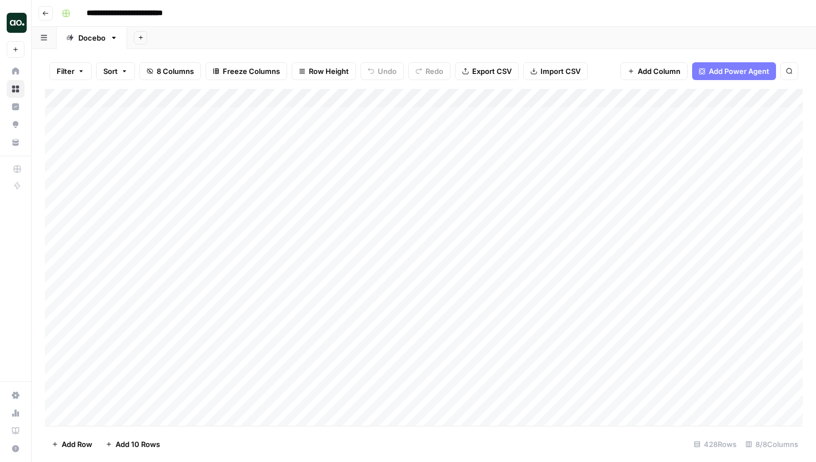
click at [46, 14] on icon "button" at bounding box center [45, 13] width 7 height 7
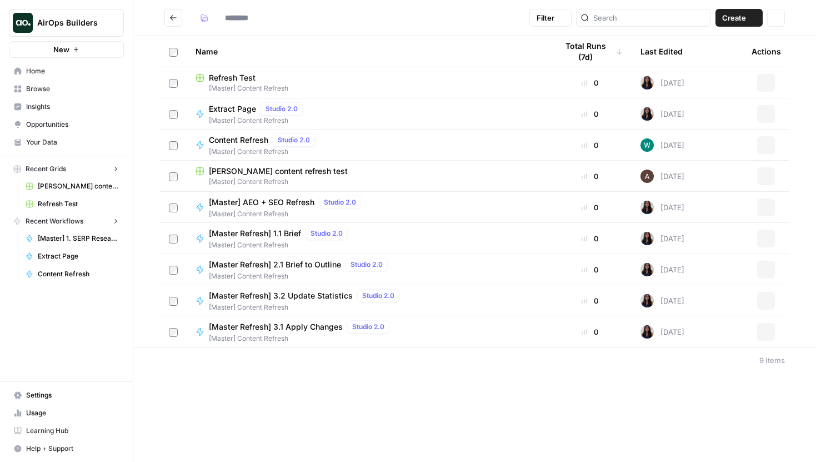
type input "**********"
click at [280, 201] on span "[Master] AEO + SEO Refresh" at bounding box center [262, 202] width 106 height 11
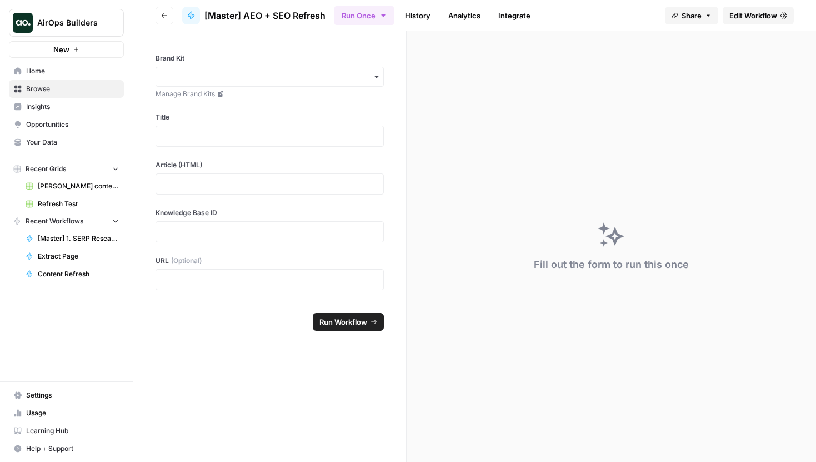
click at [741, 19] on span "Edit Workflow" at bounding box center [753, 15] width 48 height 11
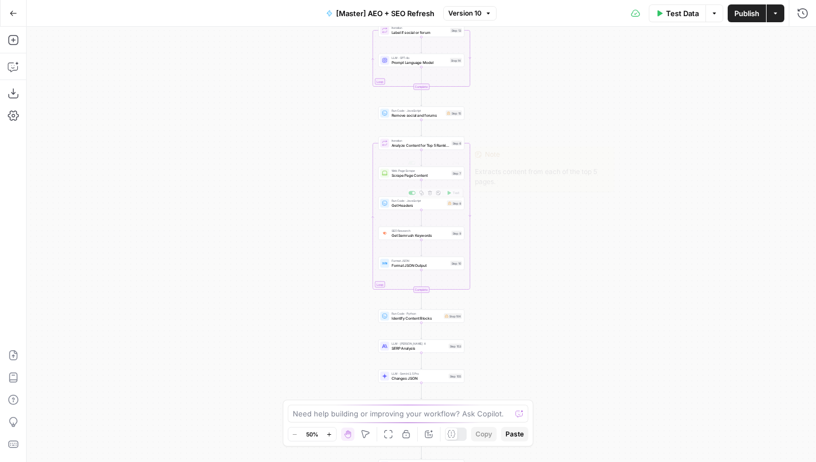
drag, startPoint x: 342, startPoint y: 139, endPoint x: 302, endPoint y: 304, distance: 169.9
click at [302, 304] on div "Workflow Input Settings Inputs Power Agent Identify target keywords Step 148 Go…" at bounding box center [421, 244] width 789 height 435
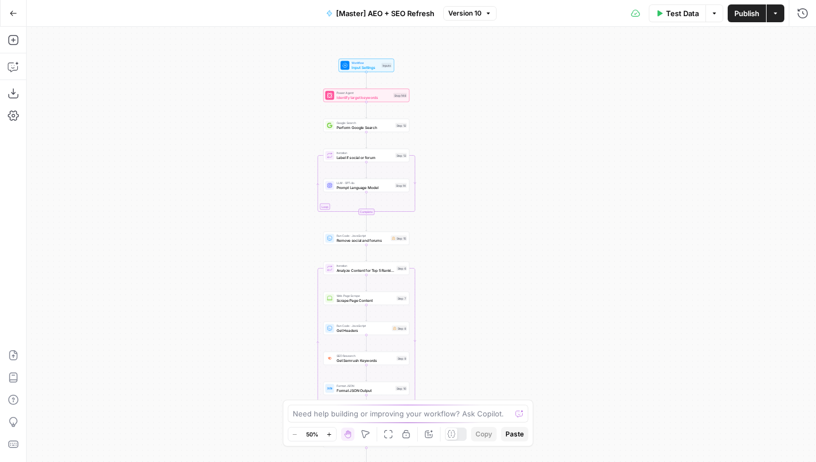
drag, startPoint x: 302, startPoint y: 278, endPoint x: 267, endPoint y: 219, distance: 69.2
click at [267, 218] on div "Workflow Input Settings Inputs Power Agent Identify target keywords Step 148 Go…" at bounding box center [421, 244] width 789 height 435
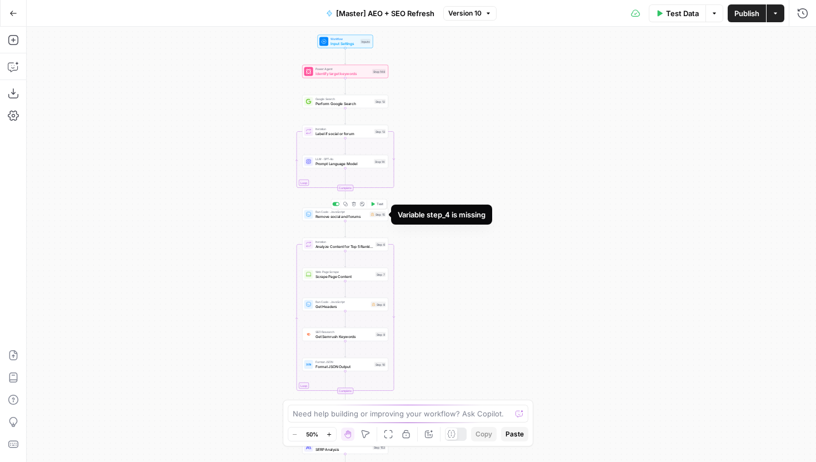
click at [362, 217] on span "Remove social and forums" at bounding box center [341, 216] width 52 height 6
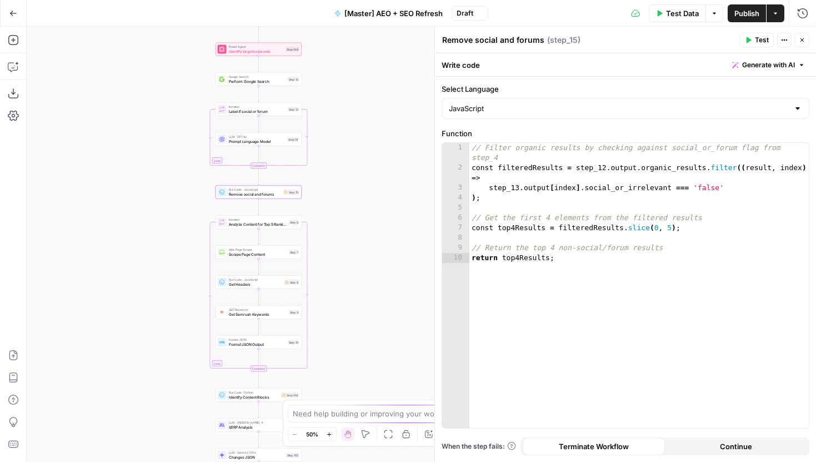
drag, startPoint x: 249, startPoint y: 205, endPoint x: 162, endPoint y: 183, distance: 89.4
click at [162, 183] on div "Workflow Input Settings Inputs Power Agent Identify target keywords Step 148 Go…" at bounding box center [421, 244] width 789 height 435
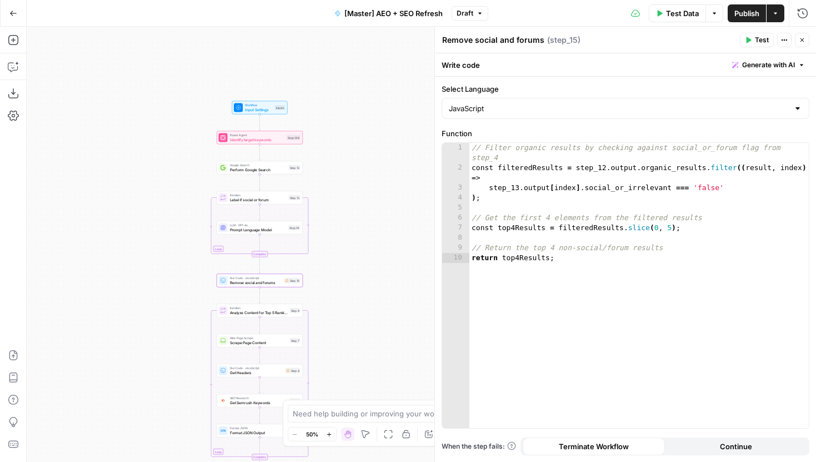
drag, startPoint x: 355, startPoint y: 135, endPoint x: 356, endPoint y: 223, distance: 88.3
click at [356, 223] on div "Workflow Input Settings Inputs Power Agent Identify target keywords Step 148 Go…" at bounding box center [421, 244] width 789 height 435
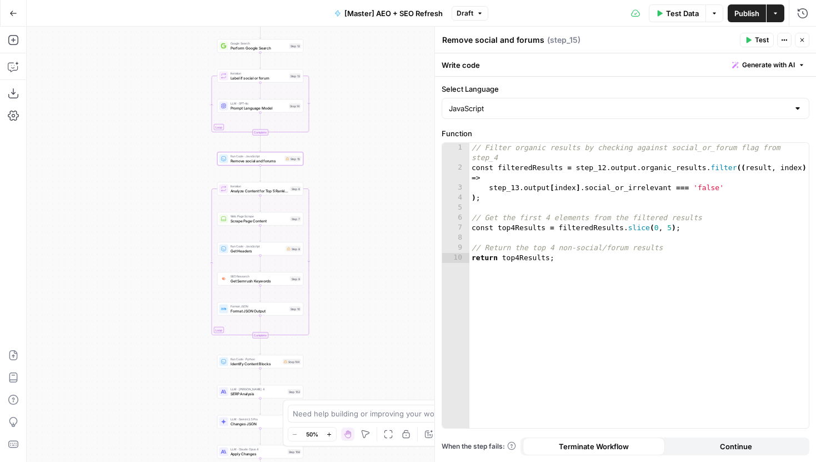
drag, startPoint x: 357, startPoint y: 274, endPoint x: 358, endPoint y: 152, distance: 121.6
click at [358, 152] on div "Workflow Input Settings Inputs Power Agent Identify target keywords Step 148 Go…" at bounding box center [421, 244] width 789 height 435
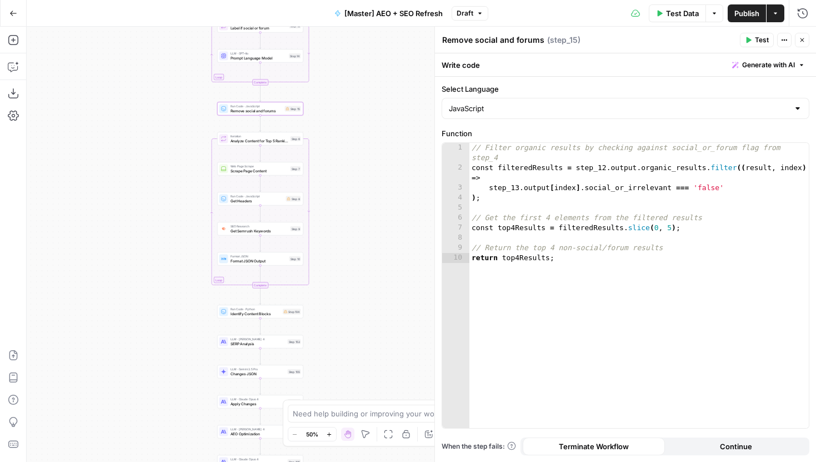
drag, startPoint x: 353, startPoint y: 218, endPoint x: 353, endPoint y: 193, distance: 24.4
click at [353, 193] on div "Workflow Input Settings Inputs Power Agent Identify target keywords Step 148 Go…" at bounding box center [421, 244] width 789 height 435
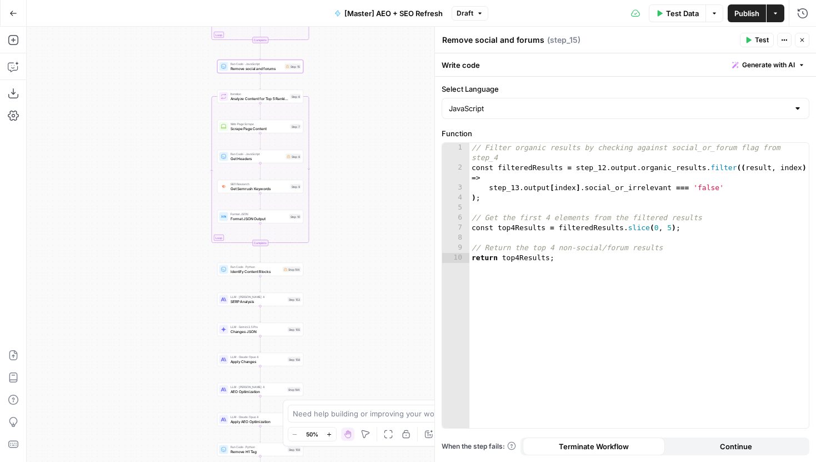
drag, startPoint x: 353, startPoint y: 266, endPoint x: 355, endPoint y: 188, distance: 77.8
click at [355, 188] on div "Workflow Input Settings Inputs Power Agent Identify target keywords Step 148 Go…" at bounding box center [421, 244] width 789 height 435
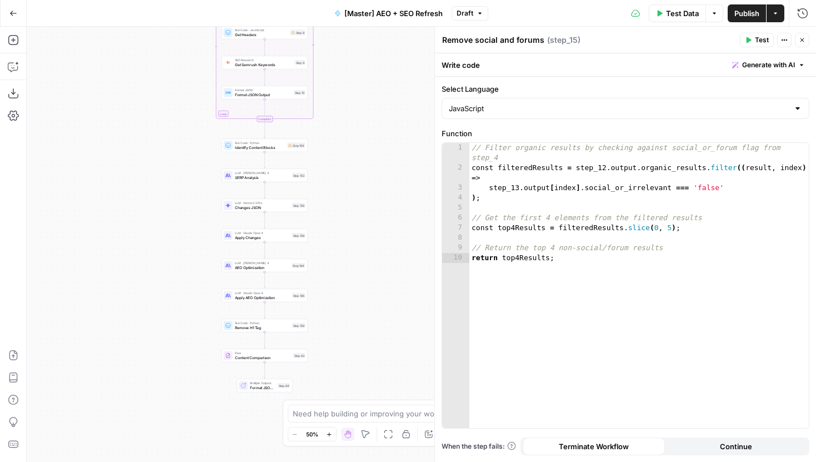
drag, startPoint x: 354, startPoint y: 273, endPoint x: 357, endPoint y: 200, distance: 73.4
click at [357, 200] on div "Workflow Input Settings Inputs Power Agent Identify target keywords Step 148 Go…" at bounding box center [421, 244] width 789 height 435
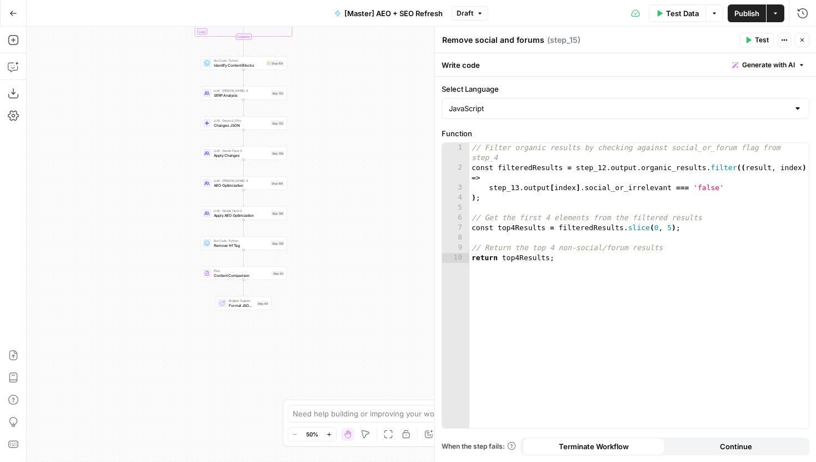
drag, startPoint x: 349, startPoint y: 261, endPoint x: 299, endPoint y: 223, distance: 62.2
click at [299, 223] on div "Workflow Input Settings Inputs Power Agent Identify target keywords Step 148 Go…" at bounding box center [421, 244] width 789 height 435
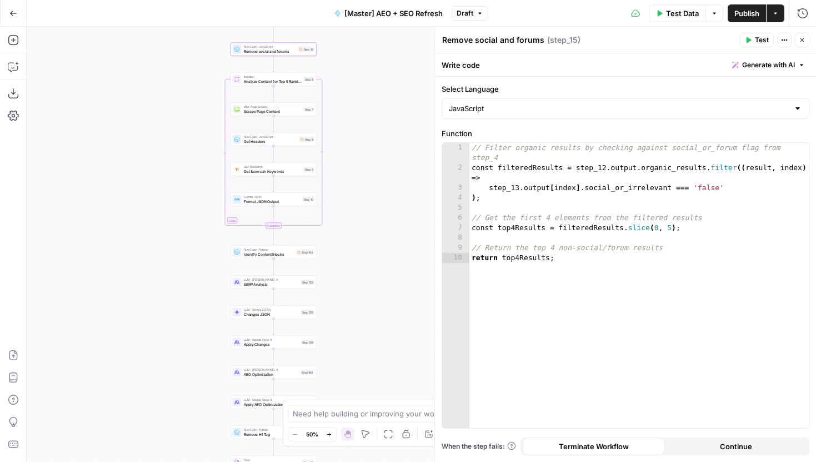
drag, startPoint x: 302, startPoint y: 106, endPoint x: 340, endPoint y: 300, distance: 198.2
click at [341, 300] on div "Workflow Input Settings Inputs Power Agent Identify target keywords Step 148 Go…" at bounding box center [421, 244] width 789 height 435
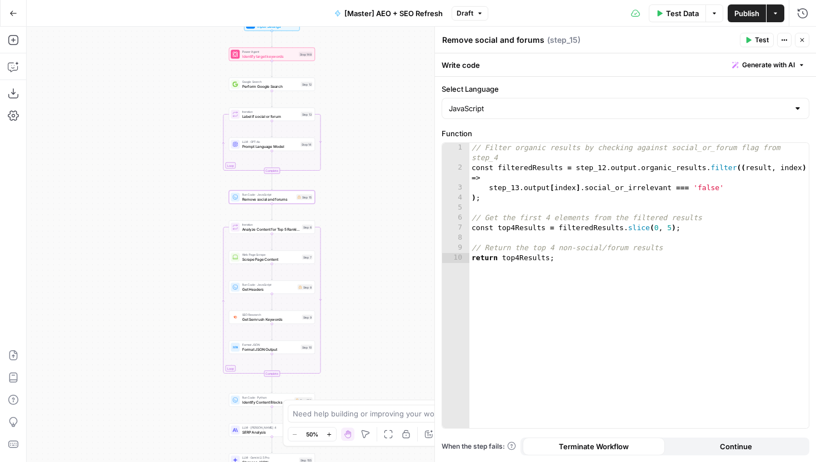
drag, startPoint x: 345, startPoint y: 189, endPoint x: 348, endPoint y: 333, distance: 144.4
click at [349, 333] on div "Workflow Input Settings Inputs Power Agent Identify target keywords Step 148 Go…" at bounding box center [421, 244] width 789 height 435
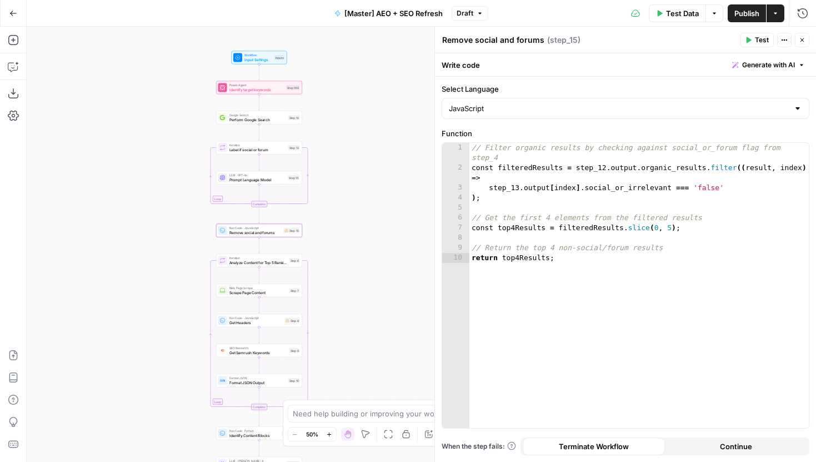
drag, startPoint x: 350, startPoint y: 213, endPoint x: 348, endPoint y: 96, distance: 117.2
click at [349, 96] on div "Workflow Input Settings Inputs Power Agent Identify target keywords Step 148 Go…" at bounding box center [421, 244] width 789 height 435
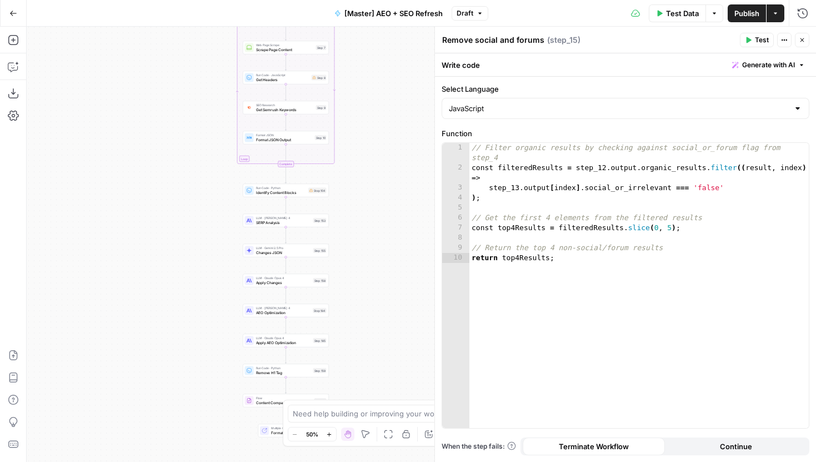
drag, startPoint x: 358, startPoint y: 270, endPoint x: 385, endPoint y: 144, distance: 128.4
click at [385, 144] on div "Workflow Input Settings Inputs Power Agent Identify target keywords Step 148 Go…" at bounding box center [421, 244] width 789 height 435
drag, startPoint x: 392, startPoint y: 215, endPoint x: 392, endPoint y: 168, distance: 46.7
click at [392, 169] on div "Workflow Input Settings Inputs Power Agent Identify target keywords Step 148 Go…" at bounding box center [421, 244] width 789 height 435
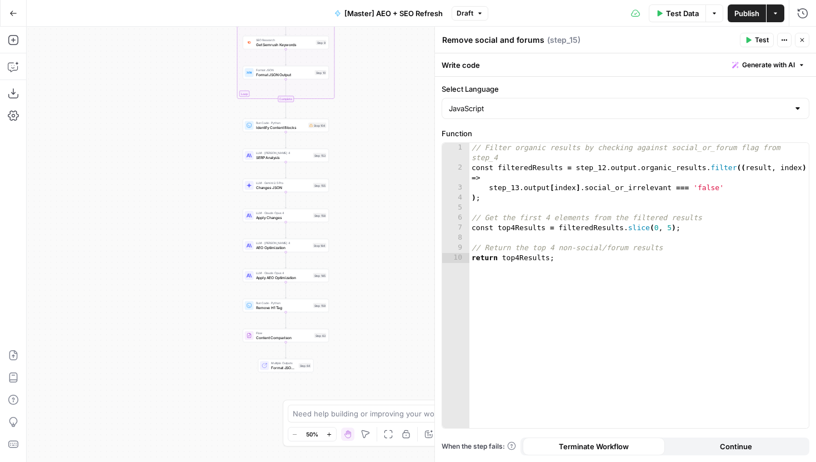
click at [16, 14] on icon "button" at bounding box center [13, 13] width 8 height 8
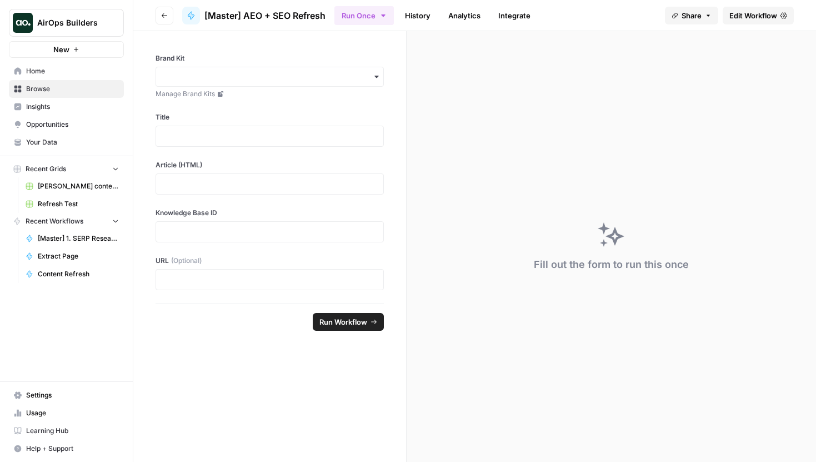
click at [161, 16] on icon "button" at bounding box center [164, 15] width 7 height 7
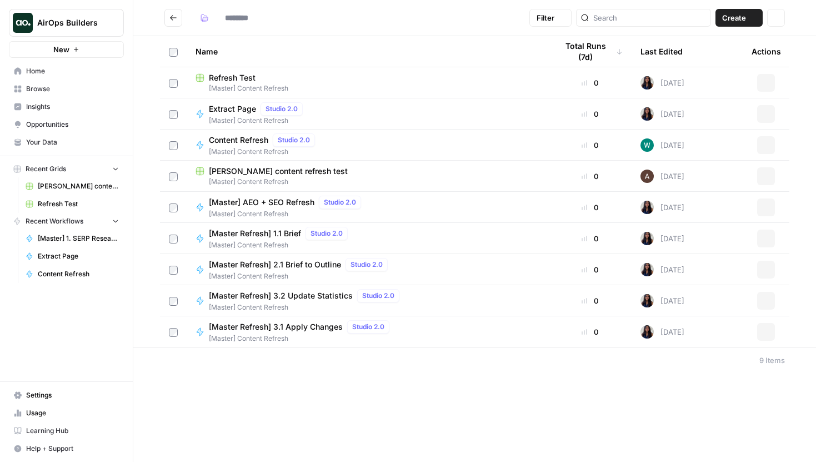
type input "**********"
click at [245, 80] on span "Refresh Test" at bounding box center [232, 77] width 47 height 11
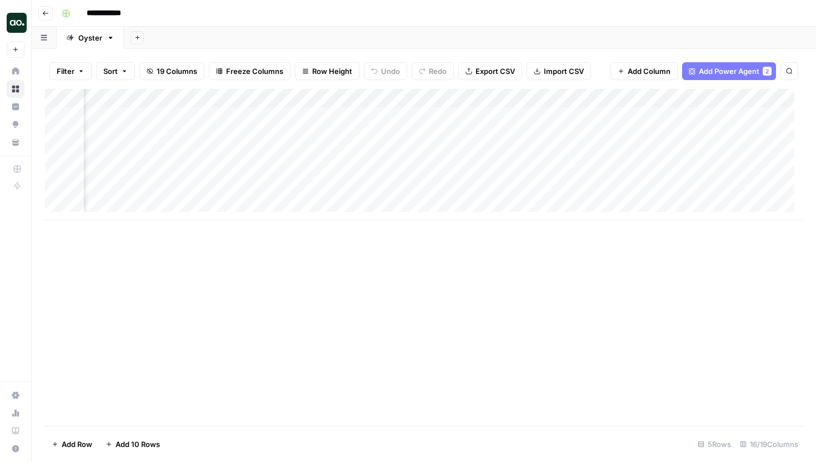
scroll to position [0, 292]
click at [242, 114] on div "Add Column" at bounding box center [424, 154] width 758 height 131
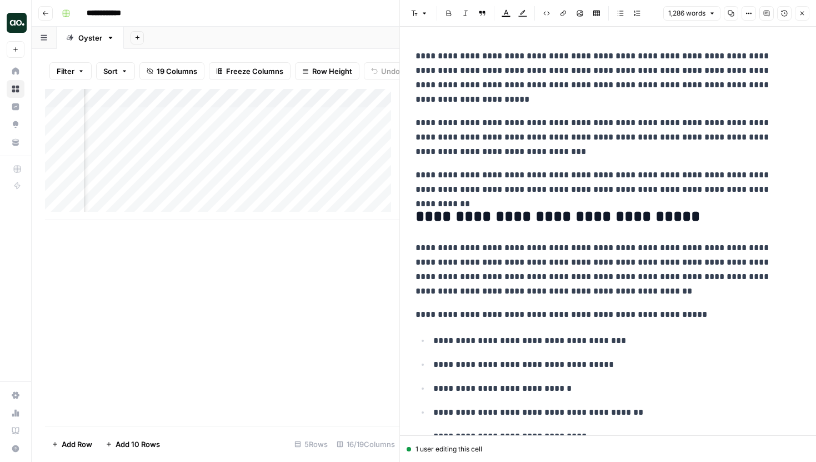
click at [803, 14] on icon "button" at bounding box center [802, 14] width 4 height 4
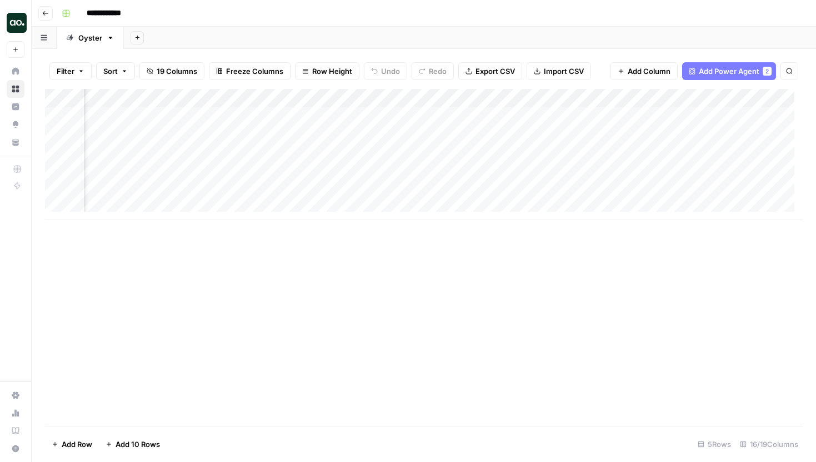
scroll to position [0, 576]
click at [407, 118] on div "Add Column" at bounding box center [424, 154] width 758 height 131
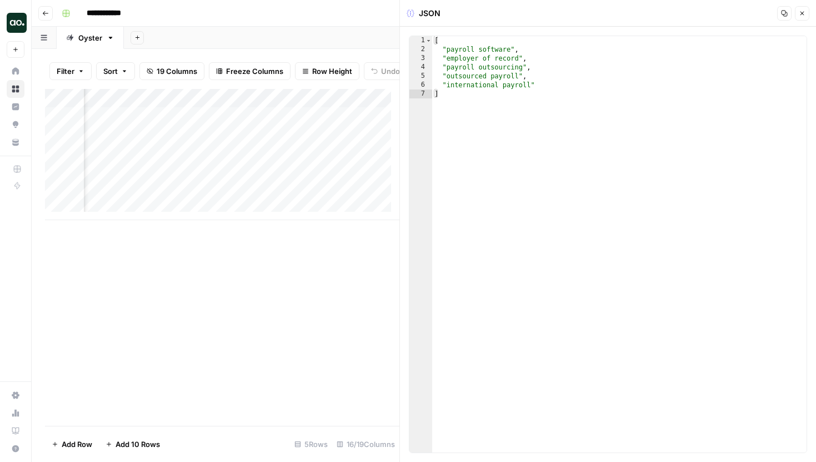
click at [799, 7] on button "Close" at bounding box center [802, 13] width 14 height 14
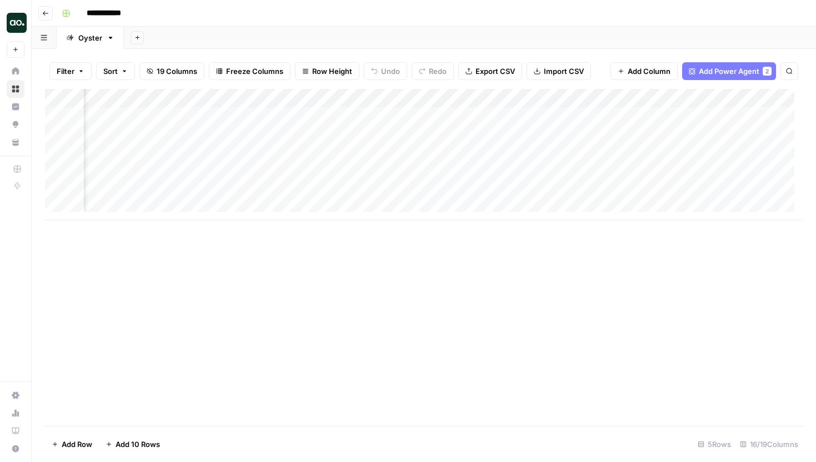
scroll to position [0, 692]
click at [530, 118] on div "Add Column" at bounding box center [424, 154] width 758 height 131
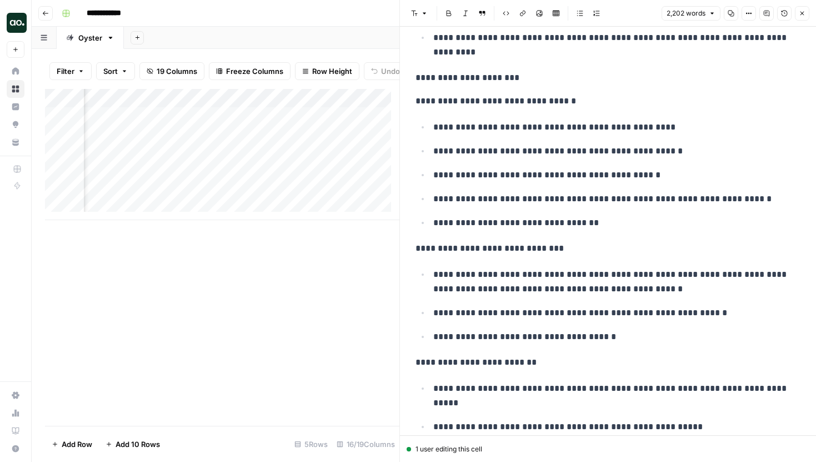
scroll to position [4329, 0]
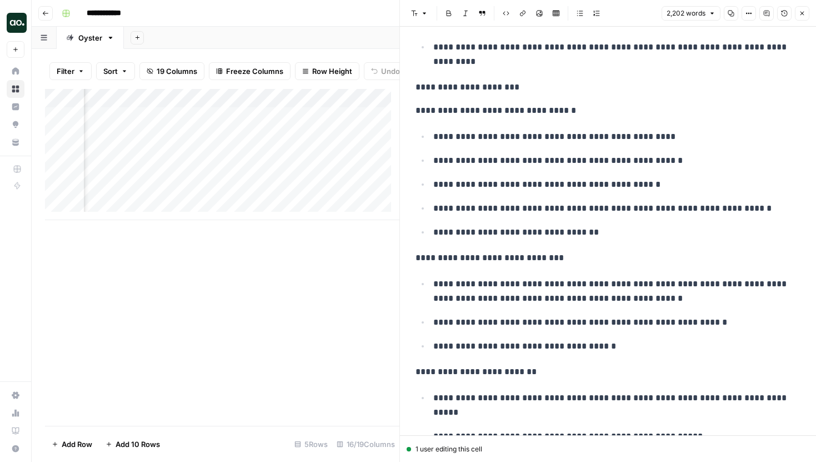
click at [803, 13] on icon "button" at bounding box center [802, 13] width 7 height 7
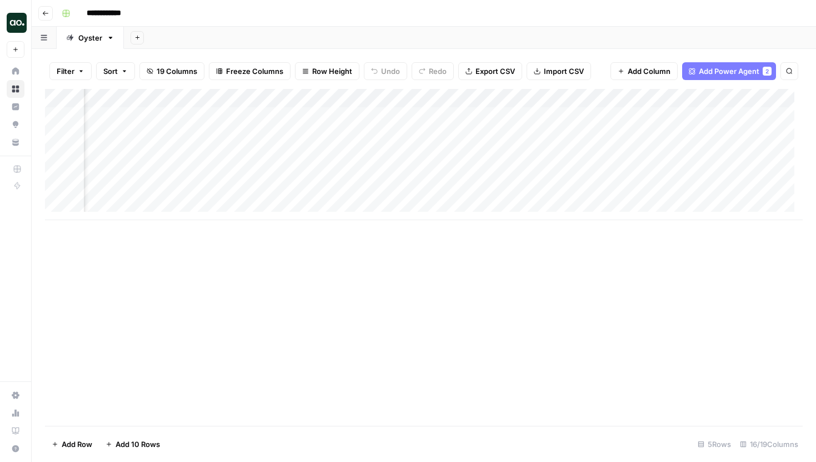
scroll to position [0, 880]
click at [174, 93] on div "Add Column" at bounding box center [424, 154] width 758 height 131
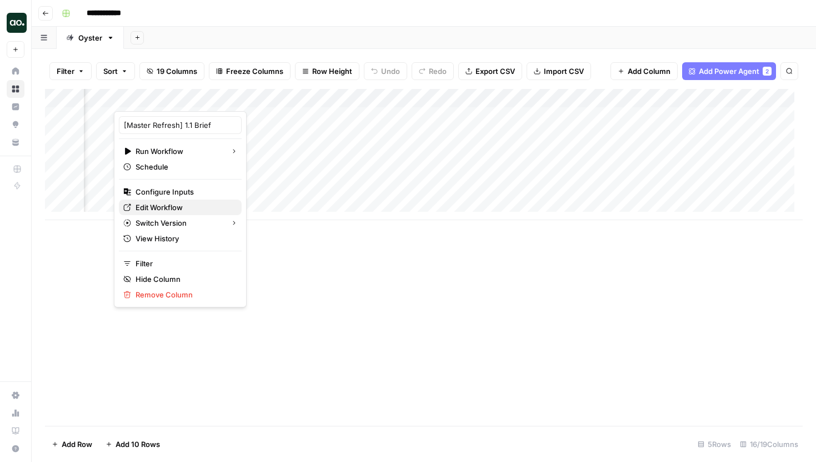
click at [158, 201] on link "Edit Workflow" at bounding box center [180, 207] width 123 height 16
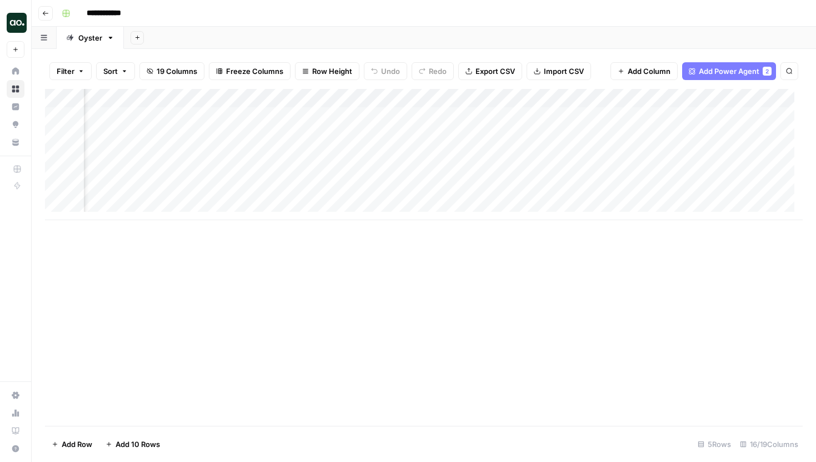
scroll to position [0, 482]
click at [574, 99] on div "Add Column" at bounding box center [424, 154] width 758 height 131
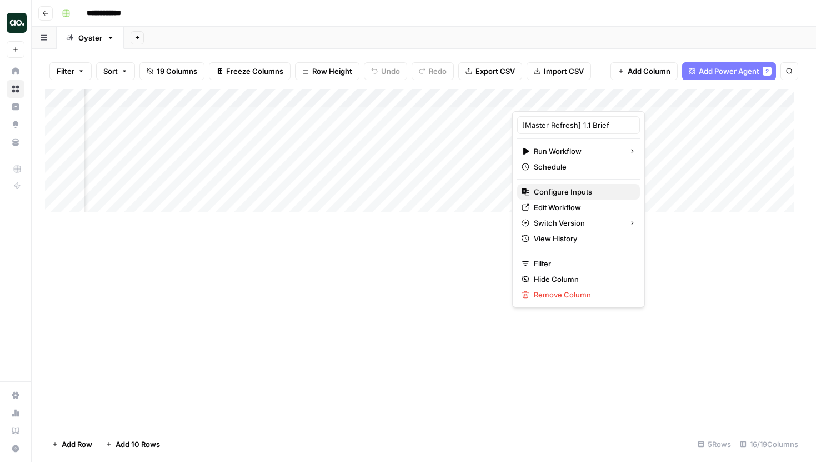
click at [559, 196] on span "Configure Inputs" at bounding box center [582, 191] width 97 height 11
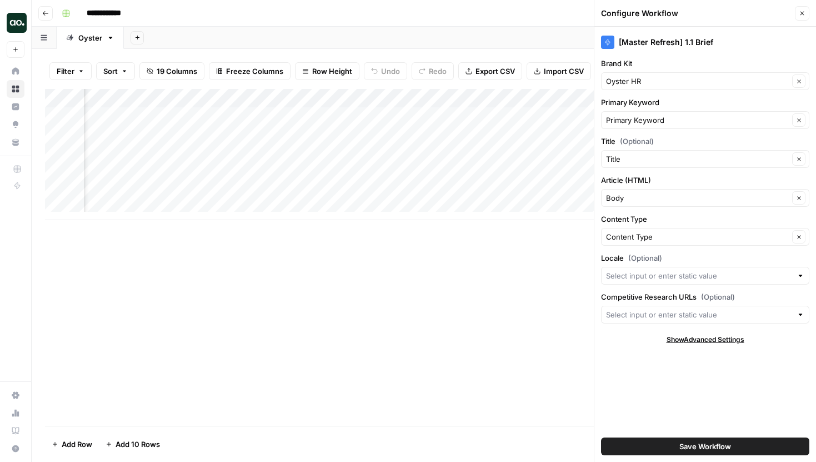
scroll to position [0, 450]
click at [795, 15] on button "Close" at bounding box center [802, 13] width 14 height 14
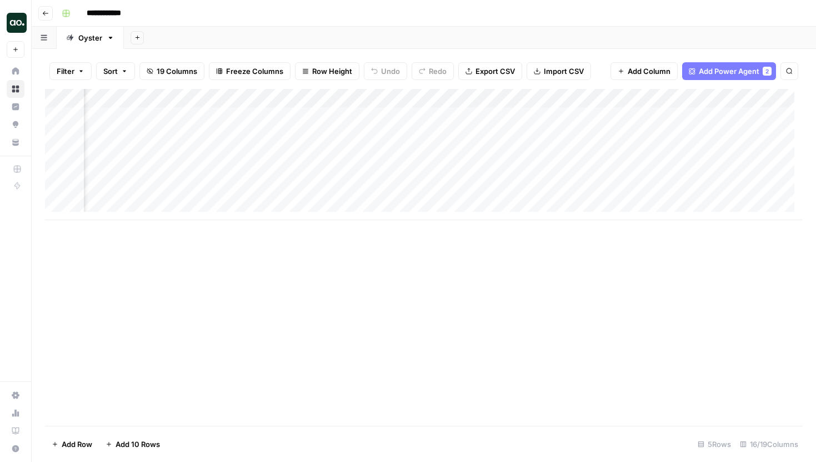
scroll to position [0, 0]
click at [684, 99] on div "Add Column" at bounding box center [424, 154] width 758 height 131
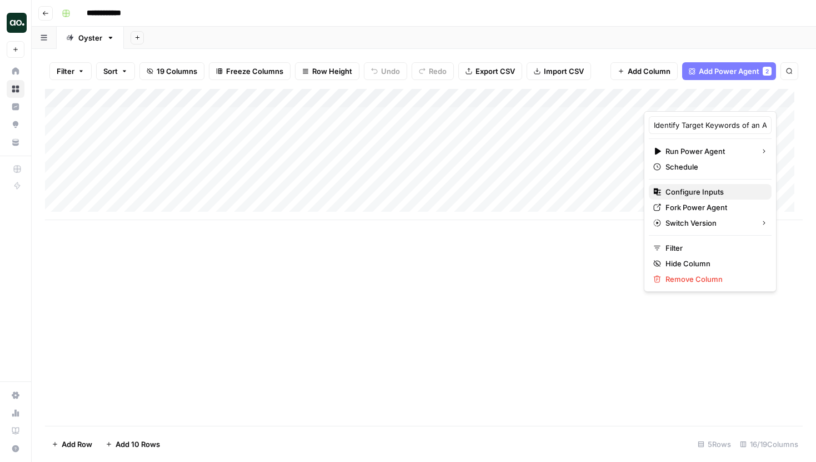
click at [687, 198] on button "Configure Inputs" at bounding box center [710, 192] width 123 height 16
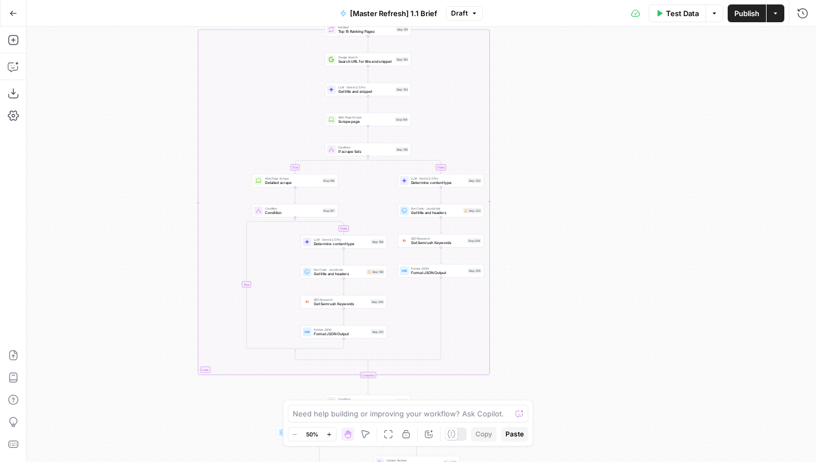
drag, startPoint x: 612, startPoint y: 86, endPoint x: 524, endPoint y: 308, distance: 239.6
click at [524, 308] on div "true false true false true false true false Workflow Input Settings Inputs LLM …" at bounding box center [421, 244] width 789 height 435
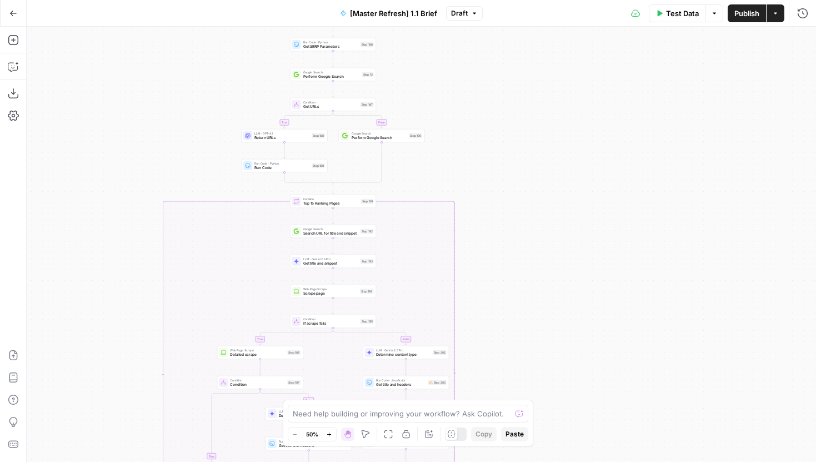
drag, startPoint x: 538, startPoint y: 224, endPoint x: 538, endPoint y: 335, distance: 111.6
click at [538, 335] on div "true false true false true false true false Workflow Input Settings Inputs LLM …" at bounding box center [421, 244] width 789 height 435
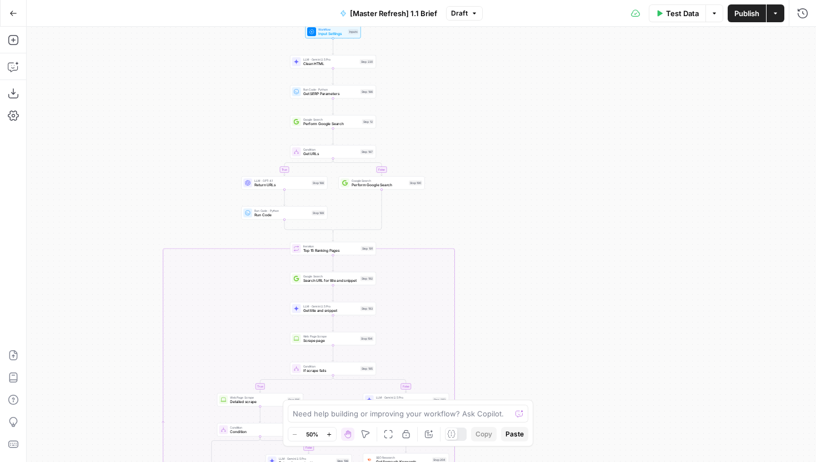
drag, startPoint x: 538, startPoint y: 277, endPoint x: 538, endPoint y: 195, distance: 81.6
click at [538, 195] on div "true false true false true false true false Workflow Input Settings Inputs LLM …" at bounding box center [421, 244] width 789 height 435
